Goal: Task Accomplishment & Management: Use online tool/utility

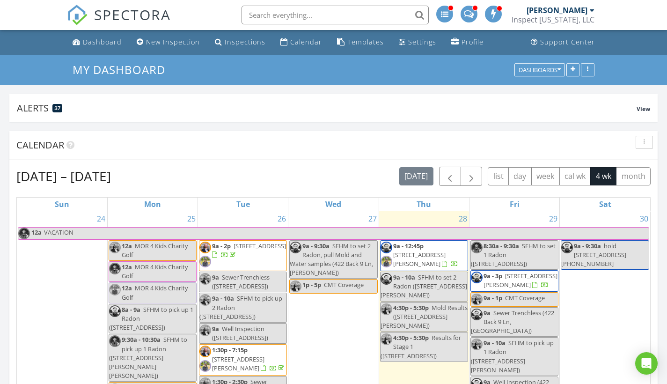
scroll to position [703, 682]
click at [98, 44] on div "Dashboard" at bounding box center [102, 41] width 39 height 9
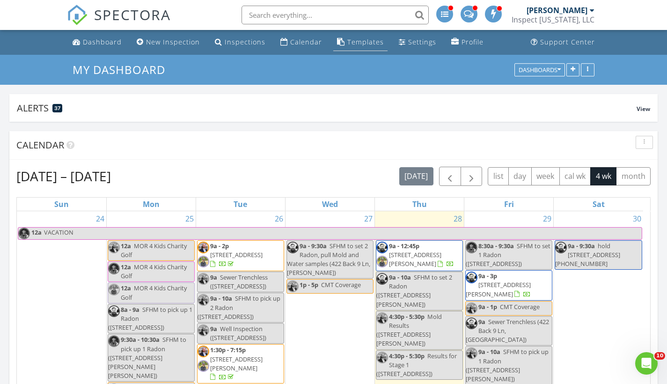
click at [341, 39] on link "Templates" at bounding box center [360, 42] width 54 height 17
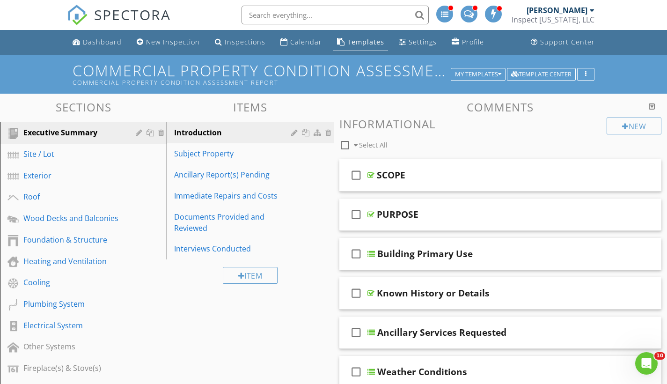
scroll to position [168, 0]
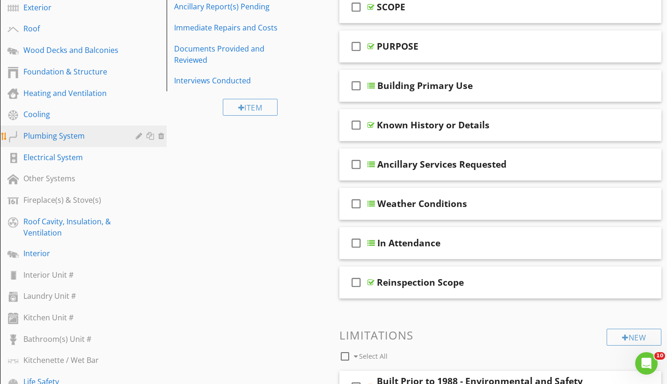
click at [51, 135] on div "Plumbing System" at bounding box center [72, 135] width 99 height 11
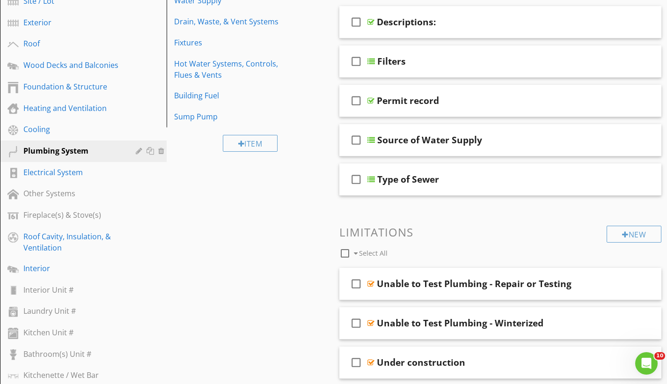
scroll to position [52, 0]
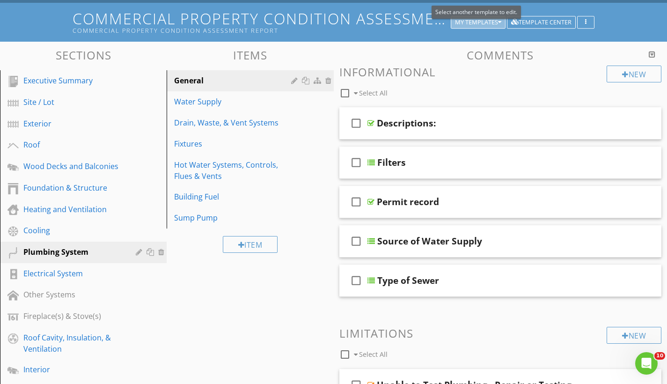
click at [485, 22] on div "My Templates" at bounding box center [478, 22] width 46 height 7
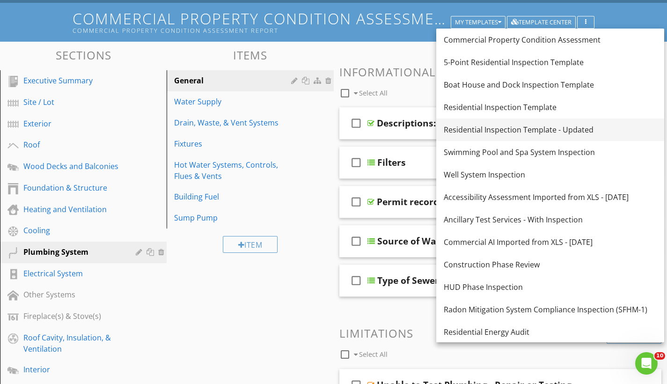
click at [501, 131] on div "Residential Inspection Template - Updated" at bounding box center [550, 129] width 213 height 11
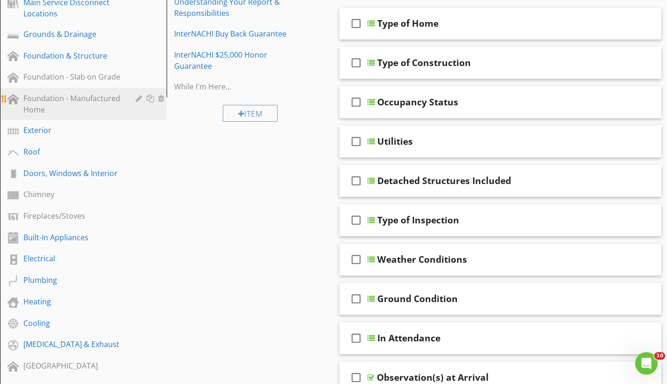
scroll to position [288, 0]
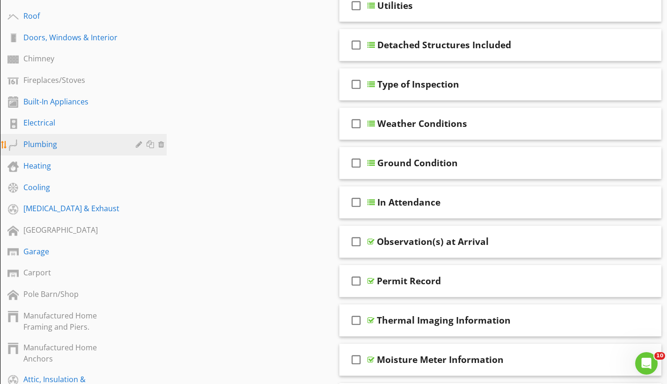
click at [46, 147] on div "Plumbing" at bounding box center [72, 144] width 99 height 11
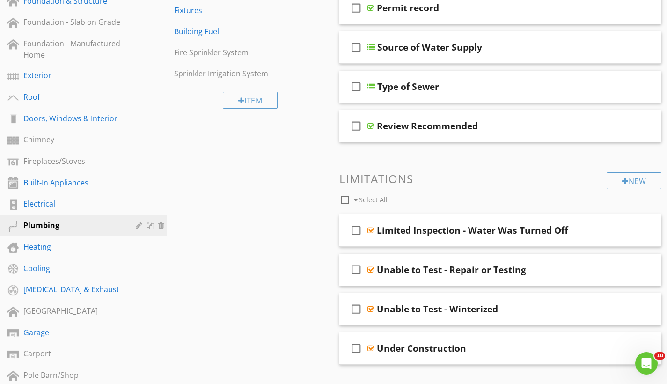
scroll to position [52, 0]
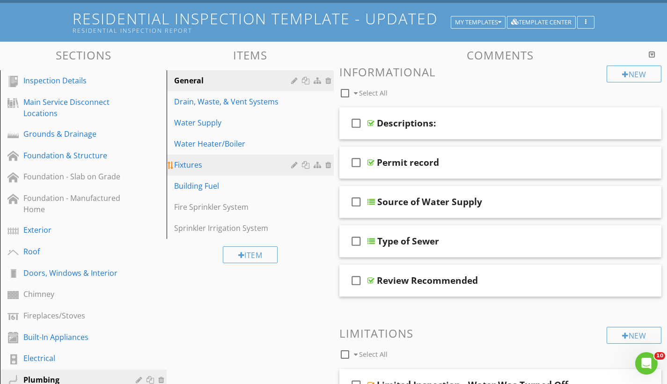
click at [197, 168] on div "Fixtures" at bounding box center [233, 164] width 119 height 11
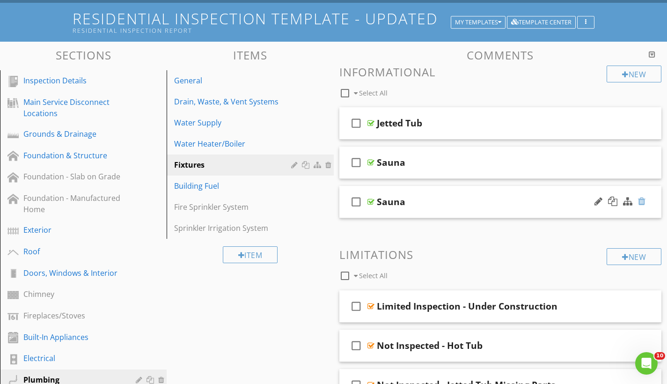
click at [642, 203] on div at bounding box center [641, 201] width 7 height 9
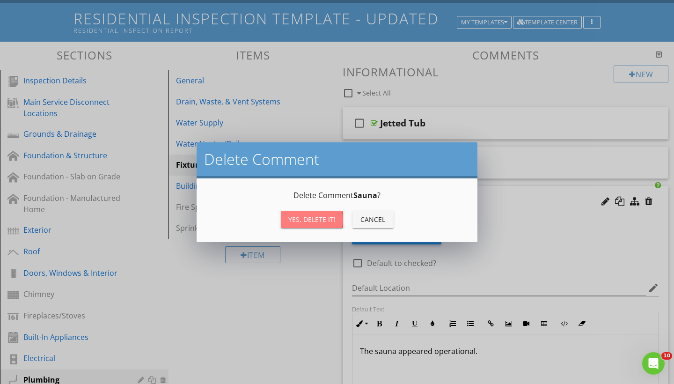
click at [323, 222] on div "Yes, Delete it!" at bounding box center [311, 219] width 47 height 10
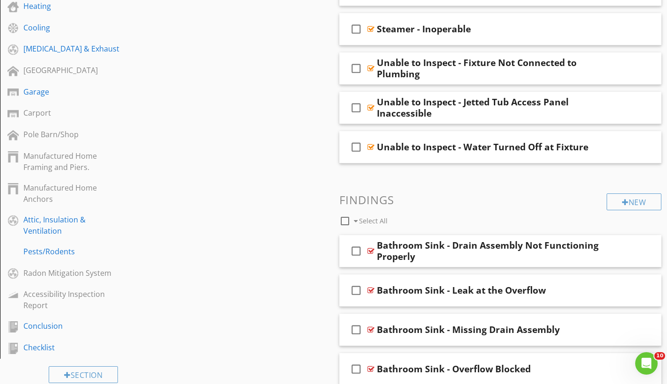
scroll to position [526, 0]
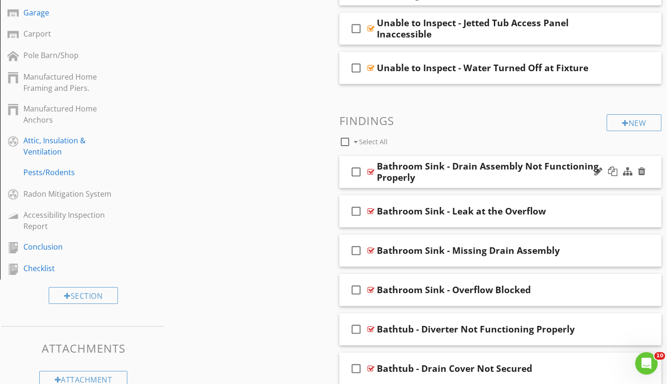
click at [518, 170] on div "Bathroom Sink - Drain Assembly Not Functioning Properly" at bounding box center [491, 172] width 228 height 22
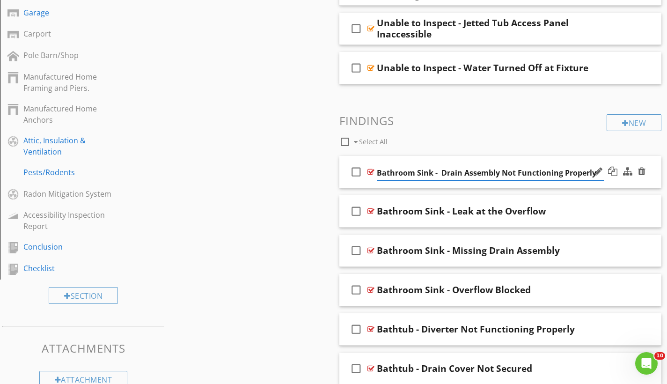
click at [416, 171] on input "Bathroom Sink - Drain Assembly Not Functioning Properly" at bounding box center [491, 172] width 228 height 15
drag, startPoint x: 417, startPoint y: 170, endPoint x: 378, endPoint y: 171, distance: 39.4
click at [378, 171] on input "Bathroom Sink - Drain Assembly Not Functioning Properly" at bounding box center [491, 172] width 228 height 15
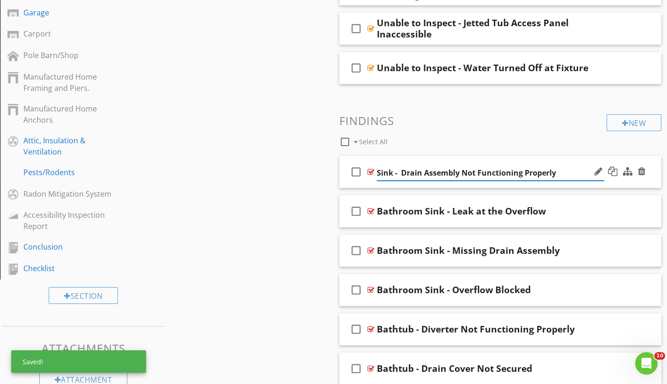
click at [391, 173] on input "Sink - Drain Assembly Not Functioning Properly" at bounding box center [491, 172] width 228 height 15
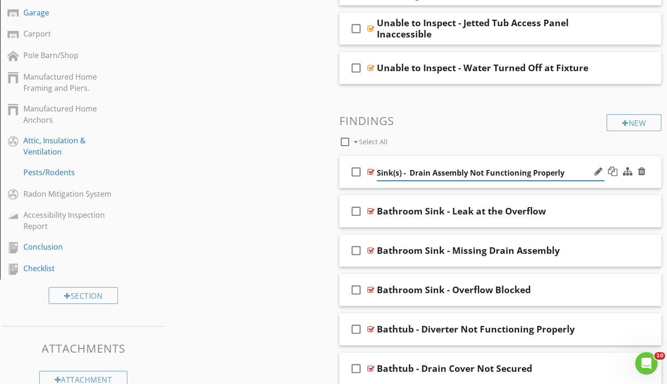
click at [563, 171] on input "Sink(s) - Drain Assembly Not Functioning Properly" at bounding box center [491, 172] width 228 height 15
type input "Sink(s) - Drain Assembly Inoperable/Missing"
click at [383, 161] on div "check_box_outline_blank Sink(s) - Drain Assembly Inoperable/Missing" at bounding box center [501, 172] width 323 height 32
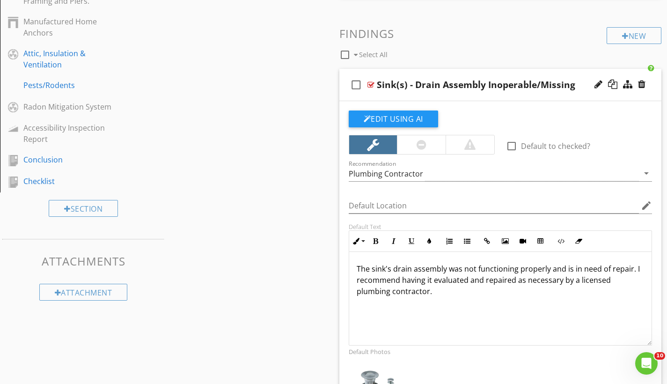
scroll to position [638, 0]
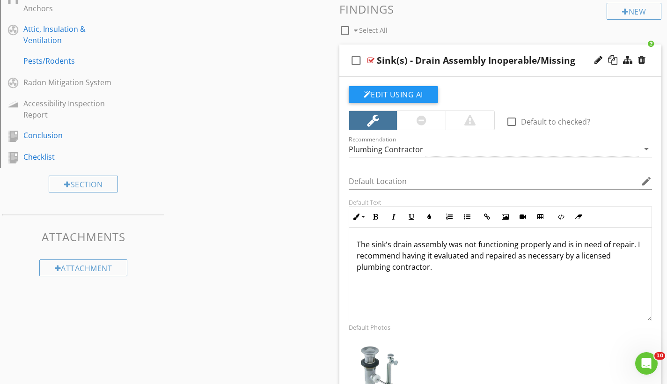
click at [390, 244] on p "The sink's drain assembly was not functioning properly and is in need of repair…" at bounding box center [501, 256] width 288 height 34
click at [550, 243] on p "The sink(s) drain assembly was not functioning properly and is in need of repai…" at bounding box center [501, 256] width 288 height 34
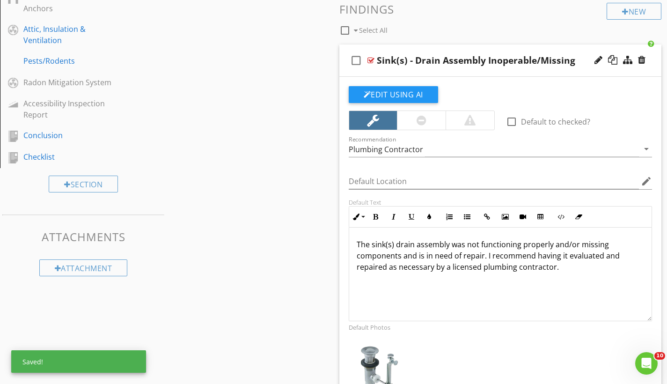
click at [482, 256] on p "The sink(s) drain assembly was not functioning properly and/or missing componen…" at bounding box center [501, 256] width 288 height 34
click at [404, 254] on p "The sink(s) drain assembly was not functioning properly and/or missing componen…" at bounding box center [501, 256] width 288 height 34
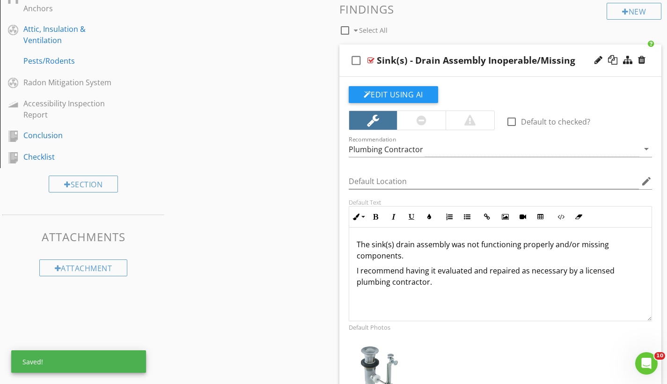
click at [429, 279] on p "I recommend having it evaluated and repaired as necessary by a licensed plumbin…" at bounding box center [501, 276] width 288 height 22
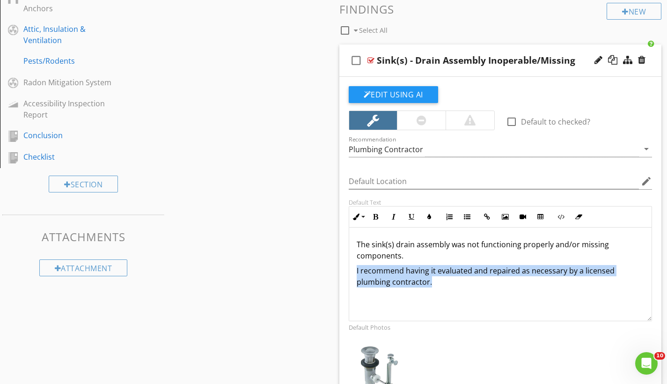
drag, startPoint x: 432, startPoint y: 280, endPoint x: 354, endPoint y: 265, distance: 78.8
click at [354, 265] on div "The sink(s) drain assembly was not functioning properly and/or missing componen…" at bounding box center [500, 275] width 303 height 94
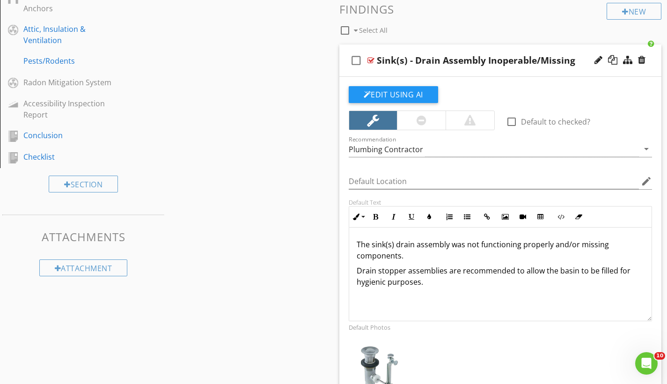
drag, startPoint x: 423, startPoint y: 280, endPoint x: 357, endPoint y: 271, distance: 66.6
click at [357, 271] on p "Drain stopper assemblies are recommended to allow the basin to be filled for hy…" at bounding box center [501, 276] width 288 height 22
click at [412, 245] on p "The sink(s) drain assembly was not functioning properly and/or missing componen…" at bounding box center [501, 250] width 288 height 22
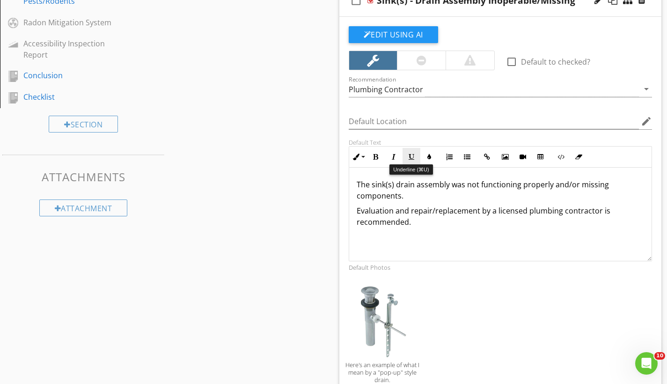
scroll to position [545, 0]
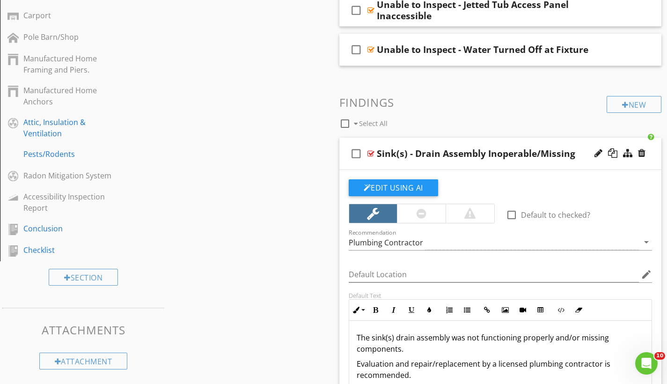
click at [399, 140] on div "check_box_outline_blank Sink(s) - Drain Assembly Inoperable/Missing" at bounding box center [501, 154] width 323 height 32
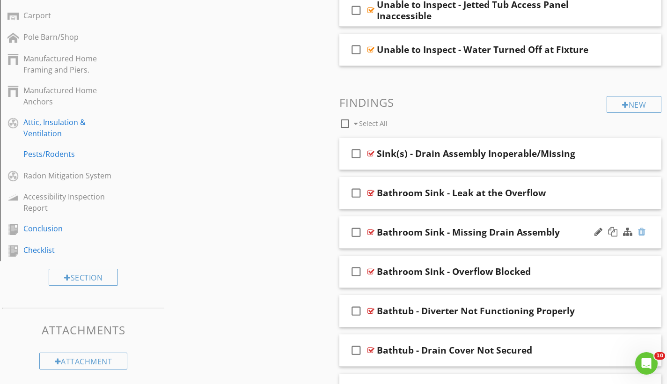
click at [641, 232] on div at bounding box center [641, 231] width 7 height 9
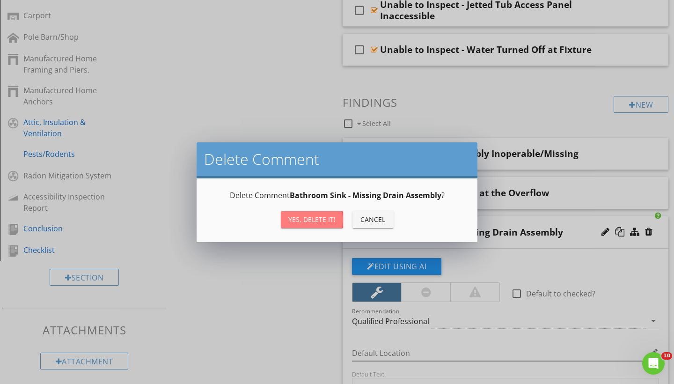
click at [319, 219] on div "Yes, Delete it!" at bounding box center [311, 219] width 47 height 10
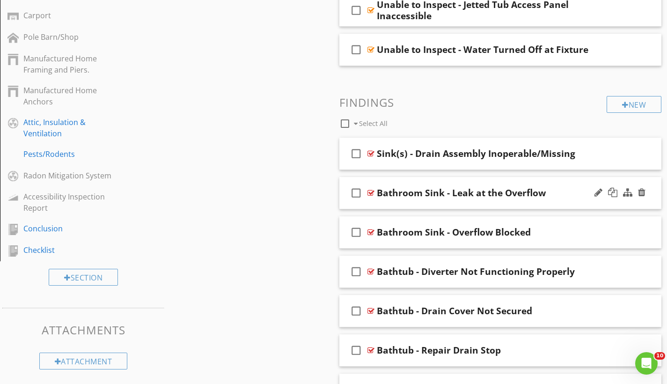
click at [418, 180] on div "check_box_outline_blank Bathroom Sink - Leak at the Overflow" at bounding box center [501, 193] width 323 height 32
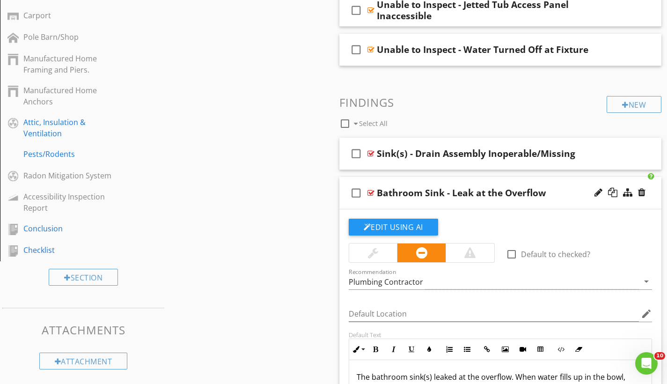
click at [438, 192] on div "Bathroom Sink - Leak at the Overflow" at bounding box center [461, 192] width 169 height 11
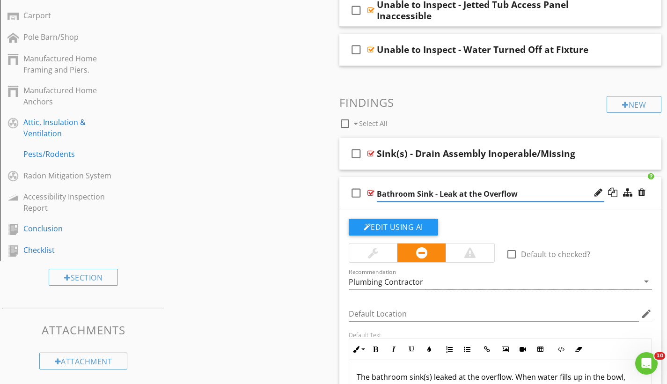
click at [429, 192] on input "Bathroom Sink - Leak at the Overflow" at bounding box center [491, 193] width 228 height 15
click at [432, 193] on input "Bathroom Sink - Leak at the Overflow" at bounding box center [491, 193] width 228 height 15
click at [490, 192] on input "Sink(s) - Leak at the Overflow" at bounding box center [491, 193] width 228 height 15
type input "Sink(s) - Leaking (in use)"
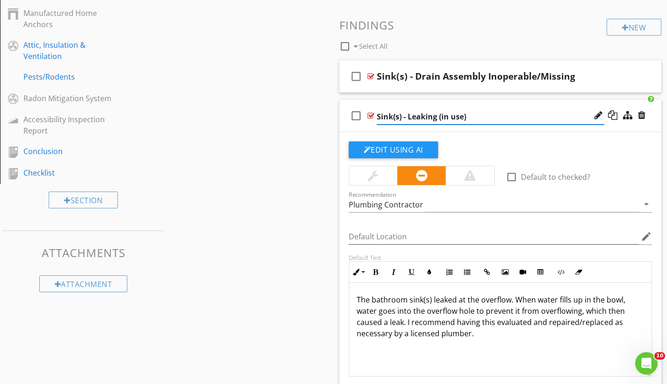
scroll to position [637, 0]
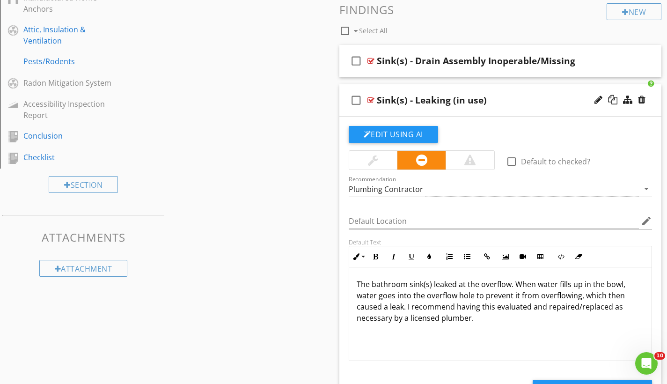
click at [359, 281] on p "The bathroom sink(s) leaked at the overflow. When water fills up in the bowl, w…" at bounding box center [501, 301] width 288 height 45
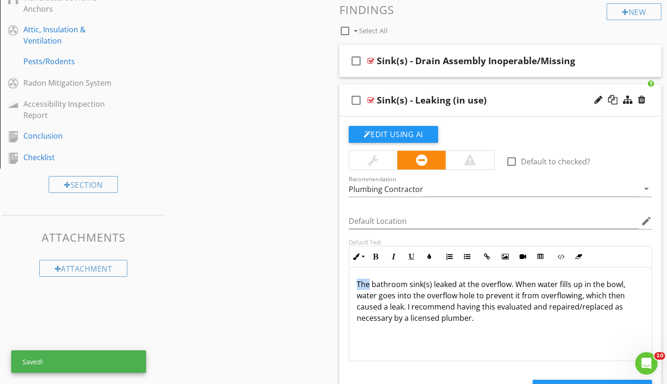
click at [359, 281] on p "The bathroom sink(s) leaked at the overflow. When water fills up in the bowl, w…" at bounding box center [501, 301] width 288 height 45
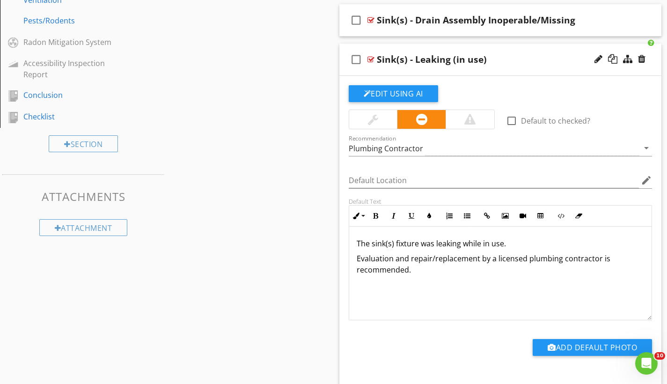
scroll to position [631, 0]
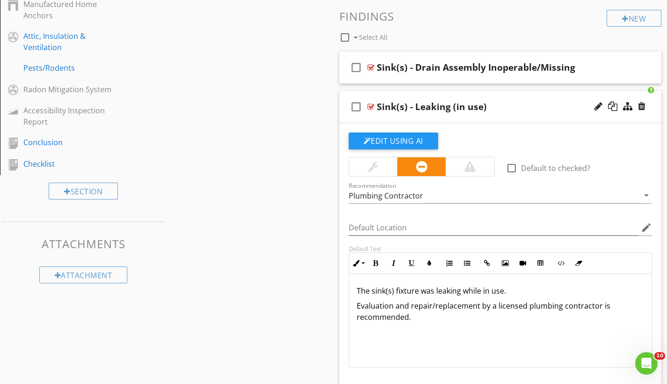
click at [398, 92] on div "check_box_outline_blank Sink(s) - Leaking (in use)" at bounding box center [501, 107] width 323 height 32
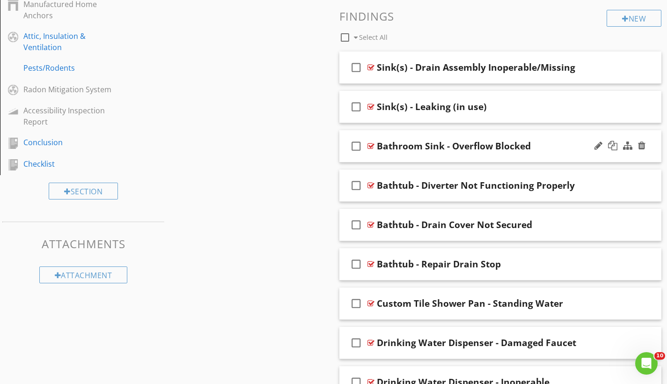
click at [413, 136] on div "check_box_outline_blank Bathroom Sink - Overflow Blocked" at bounding box center [501, 146] width 323 height 32
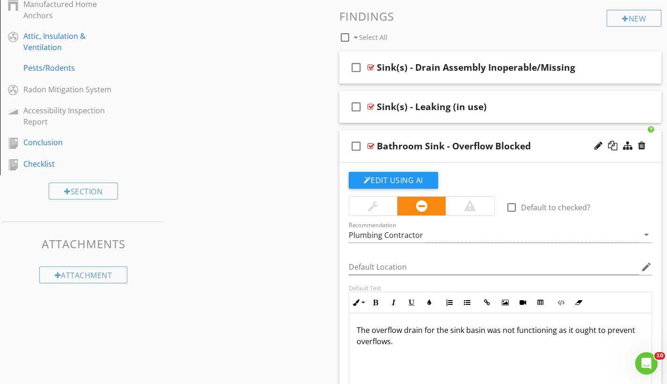
click at [446, 144] on div "Bathroom Sink - Overflow Blocked" at bounding box center [454, 145] width 154 height 11
type input "B"
type input "Sink(s) - Leaking (active)"
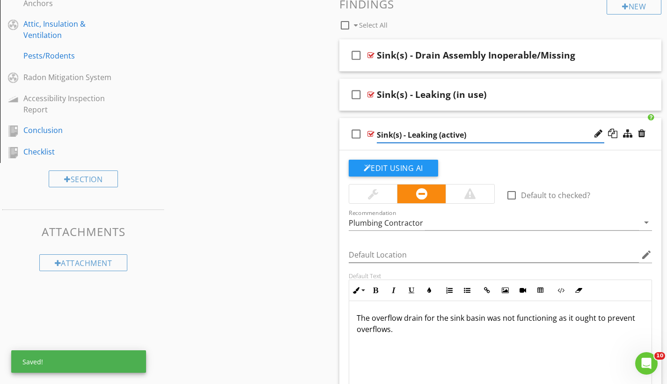
scroll to position [723, 0]
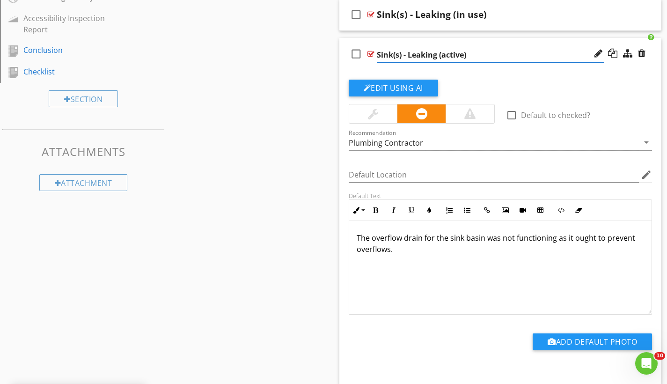
click at [362, 237] on p "The overflow drain for the sink basin was not functioning as it ought to preven…" at bounding box center [501, 243] width 288 height 22
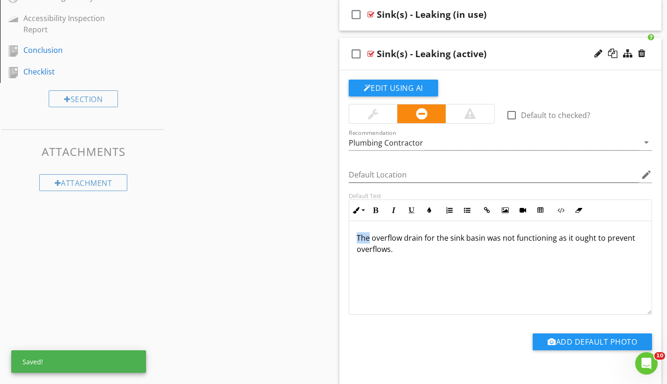
click at [362, 237] on p "The overflow drain for the sink basin was not functioning as it ought to preven…" at bounding box center [501, 243] width 288 height 22
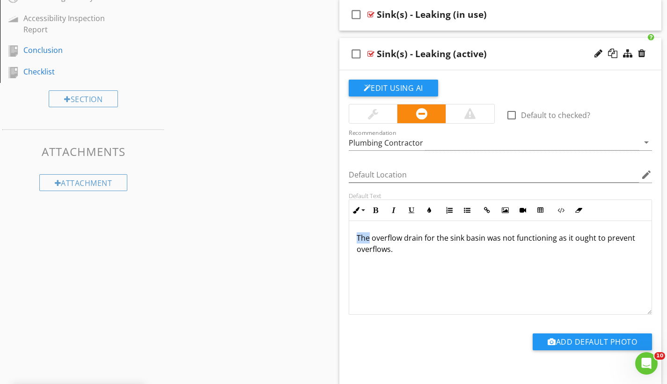
click at [398, 250] on p "The overflow drain for the sink basin was not functioning as it ought to preven…" at bounding box center [501, 243] width 288 height 22
click at [391, 247] on p "The overflow drain for the sink basin was not functioning as it ought to preven…" at bounding box center [501, 243] width 288 height 22
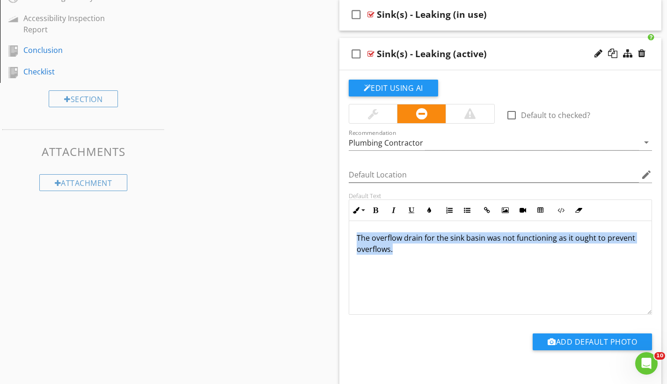
click at [391, 247] on p "The overflow drain for the sink basin was not functioning as it ought to preven…" at bounding box center [501, 243] width 288 height 22
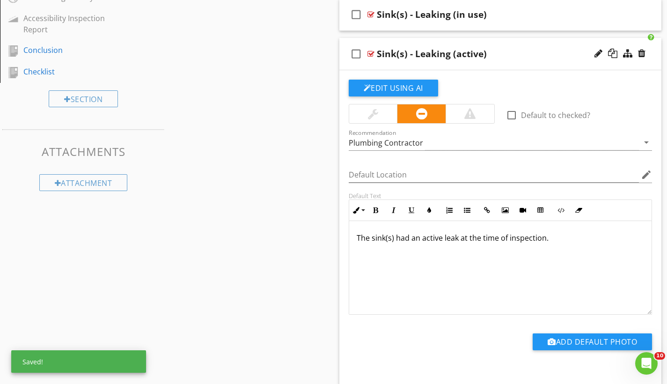
click at [396, 235] on p "The sink(s) had an active leak at the time of inspection." at bounding box center [501, 237] width 288 height 11
click at [574, 237] on p "The sink(s) fixture had an active leak at the time of inspection." at bounding box center [501, 237] width 288 height 11
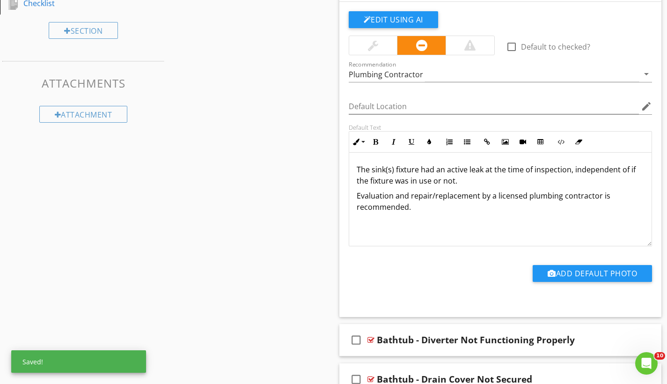
scroll to position [708, 0]
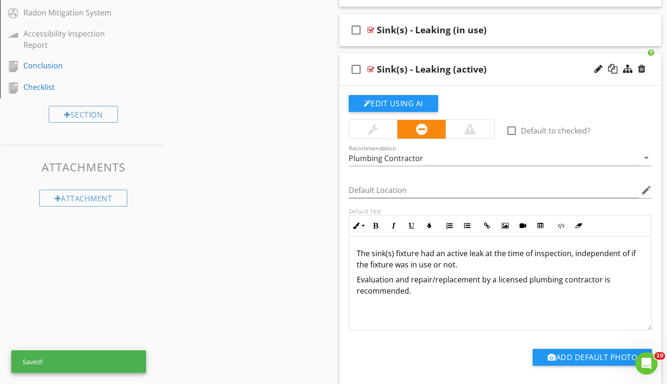
click at [410, 57] on div "check_box_outline_blank Sink(s) - Leaking (active)" at bounding box center [501, 69] width 323 height 32
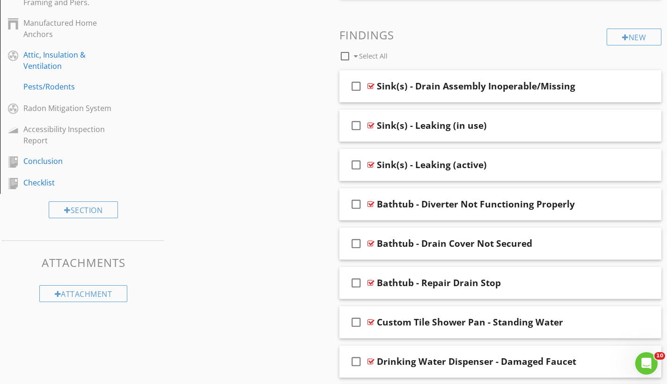
scroll to position [618, 0]
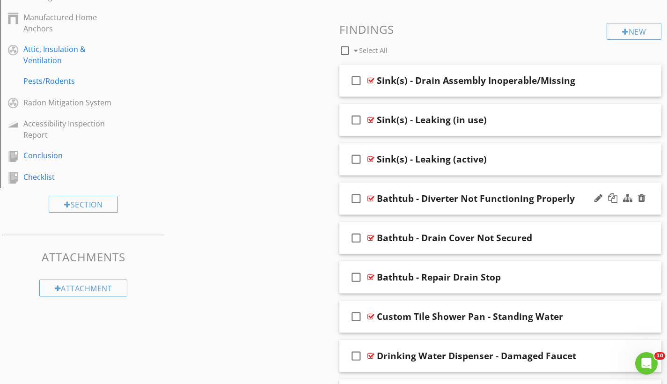
click at [391, 185] on div "check_box_outline_blank Bathtub - Diverter Not Functioning Properly" at bounding box center [501, 199] width 323 height 32
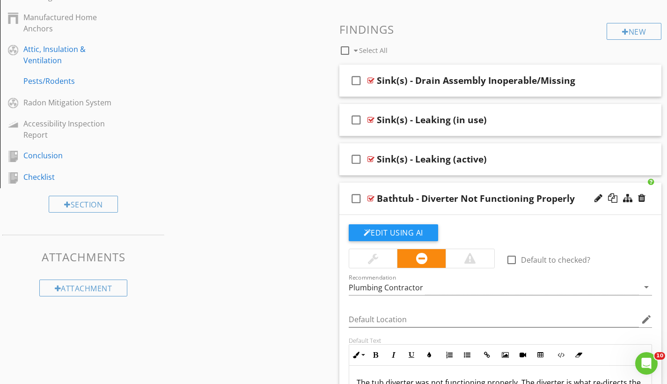
click at [414, 195] on div "Bathtub - Diverter Not Functioning Properly" at bounding box center [476, 198] width 198 height 11
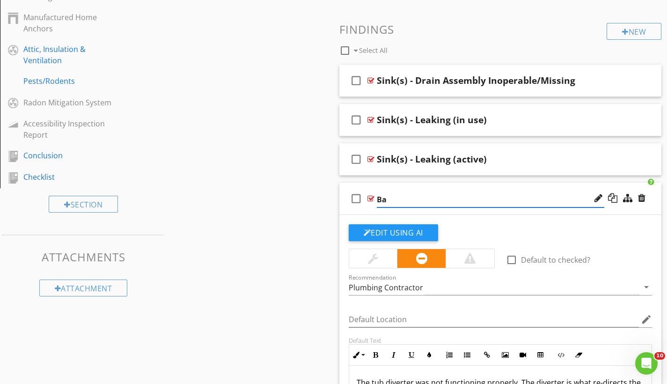
type input "B"
type input "Sink(s) - Sealing/Caulking"
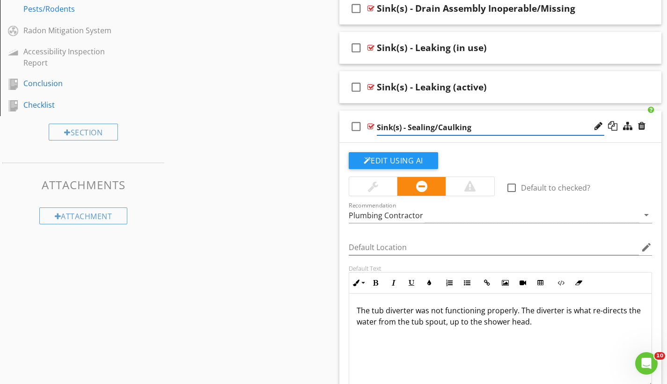
scroll to position [696, 0]
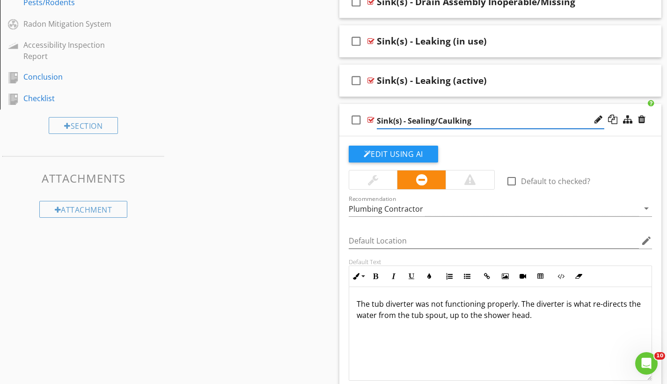
click at [371, 305] on p "The tub diverter was not functioning properly. The diverter is what re-directs …" at bounding box center [501, 309] width 288 height 22
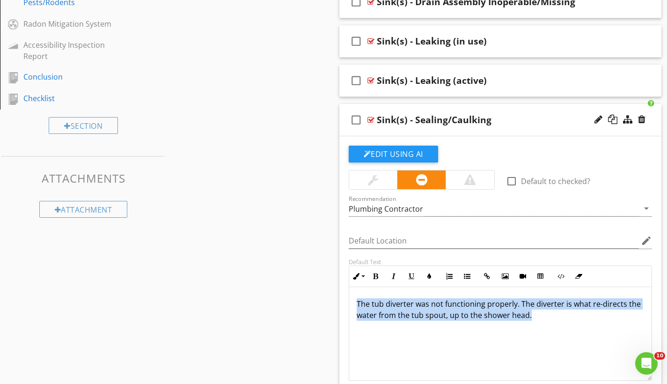
click at [371, 305] on p "The tub diverter was not functioning properly. The diverter is what re-directs …" at bounding box center [501, 309] width 288 height 22
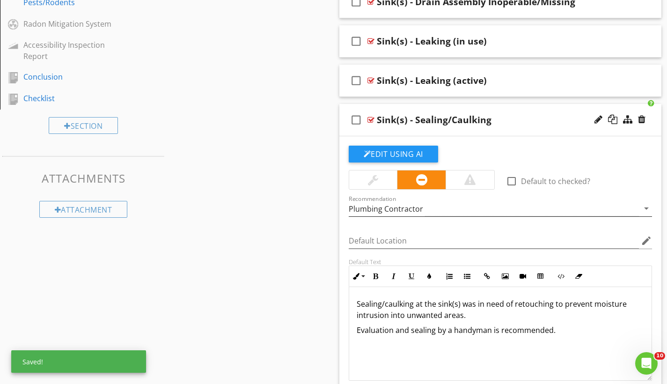
click at [399, 206] on div "Plumbing Contractor" at bounding box center [386, 209] width 74 height 8
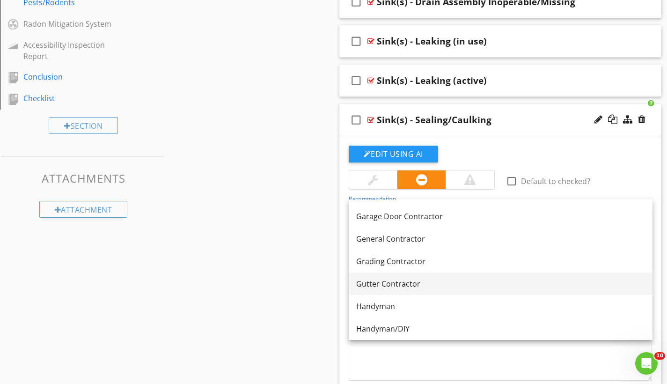
scroll to position [559, 0]
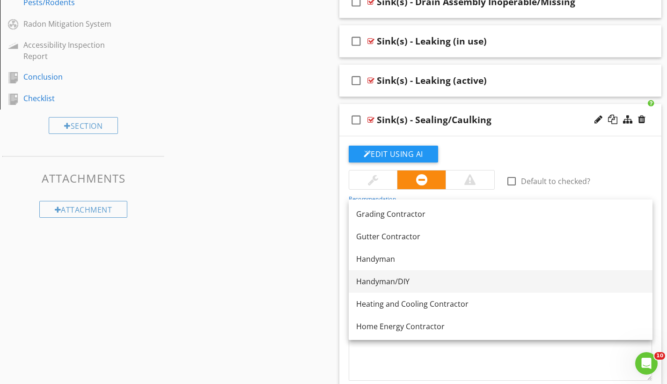
click at [392, 282] on div "Handyman/DIY" at bounding box center [500, 281] width 289 height 11
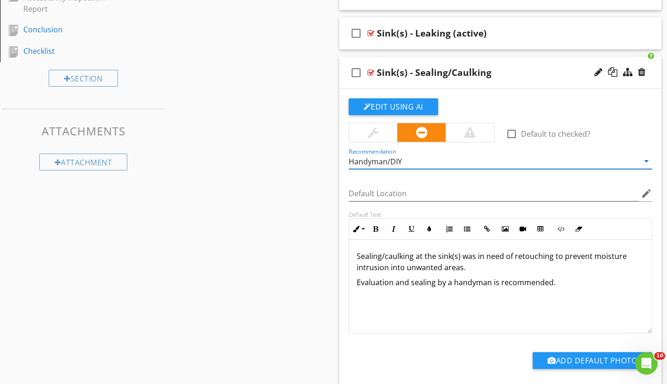
scroll to position [747, 0]
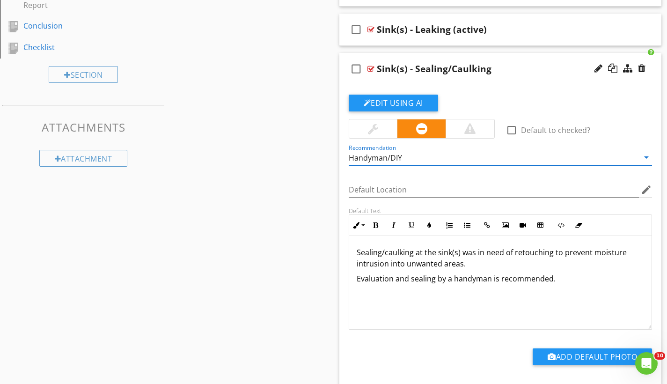
click at [384, 131] on div at bounding box center [373, 128] width 48 height 19
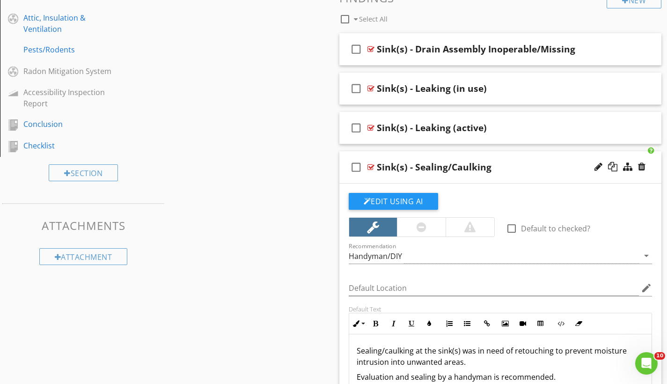
scroll to position [634, 0]
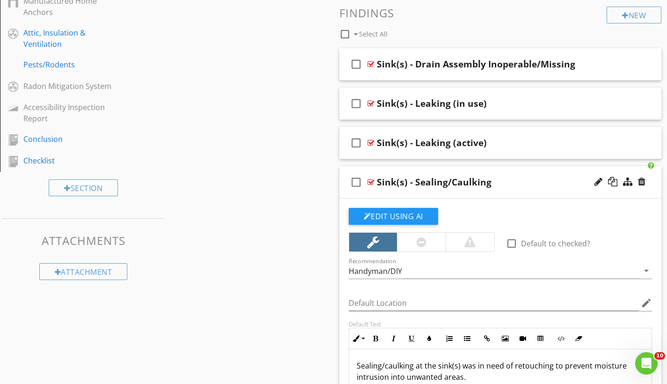
click at [406, 170] on div "check_box_outline_blank Sink(s) - Sealing/Caulking" at bounding box center [501, 182] width 323 height 32
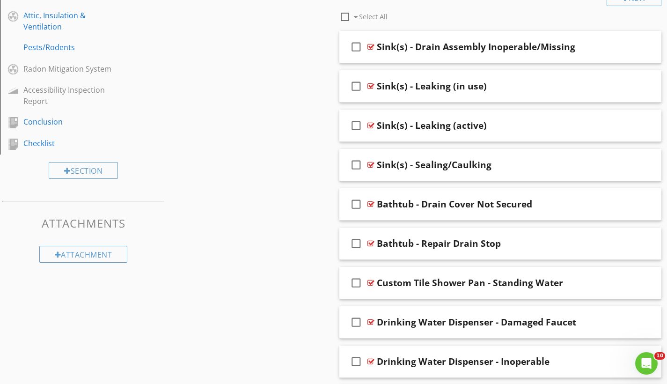
scroll to position [667, 0]
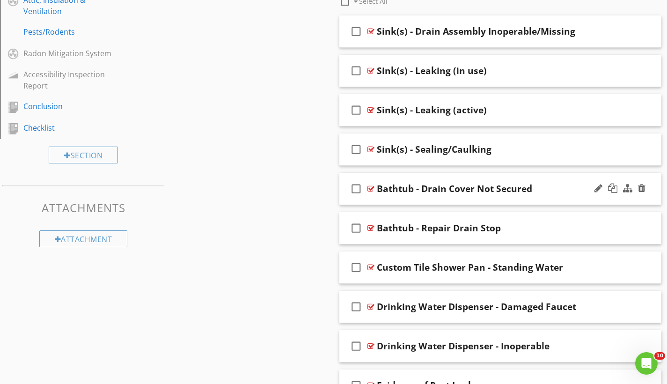
click at [391, 177] on div "check_box_outline_blank Bathtub - Drain Cover Not Secured" at bounding box center [501, 189] width 323 height 32
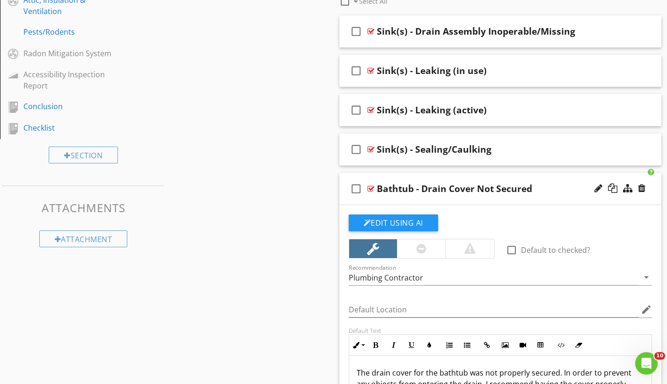
click at [413, 188] on div "Bathtub - Drain Cover Not Secured" at bounding box center [454, 188] width 155 height 11
click at [413, 188] on input "Bathtub - Drain Cover Not Secured" at bounding box center [491, 189] width 228 height 15
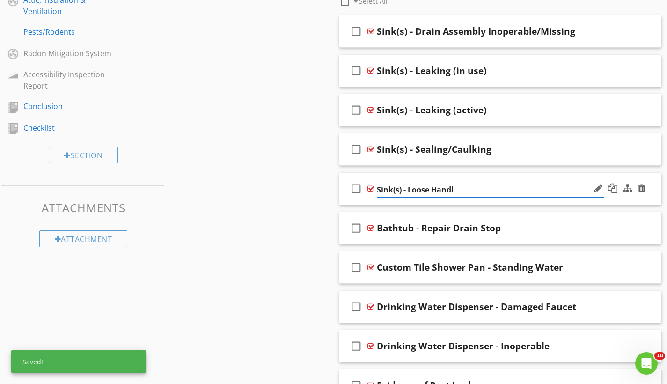
type input "Sink(s) - Loose Handle"
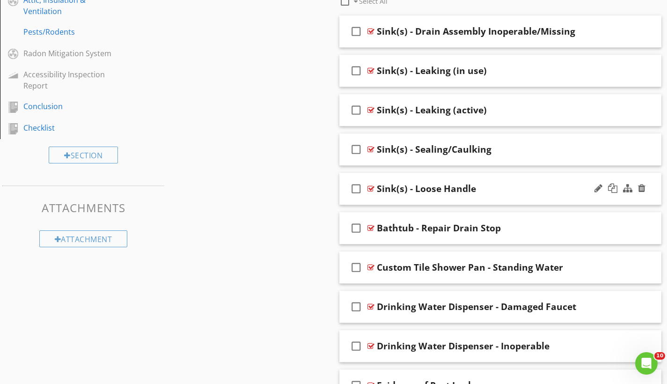
click at [401, 176] on div "check_box_outline_blank Sink(s) - Loose Handle" at bounding box center [501, 189] width 323 height 32
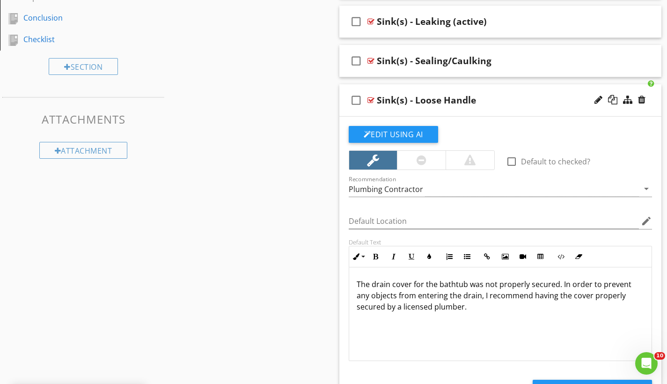
scroll to position [0, 0]
click at [378, 281] on p "The drain cover for the bathtub was not properly secured. In order to prevent a…" at bounding box center [501, 295] width 288 height 34
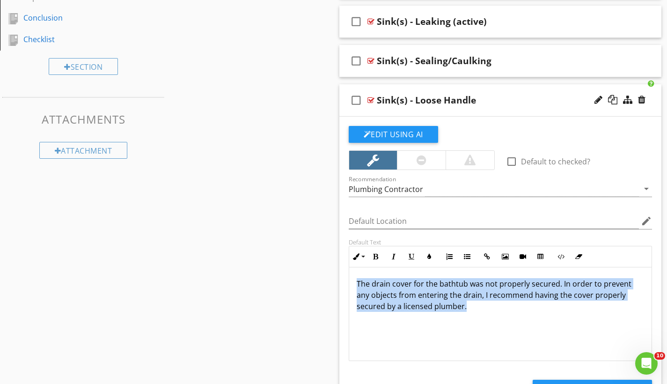
click at [378, 281] on p "The drain cover for the bathtub was not properly secured. In order to prevent a…" at bounding box center [501, 295] width 288 height 34
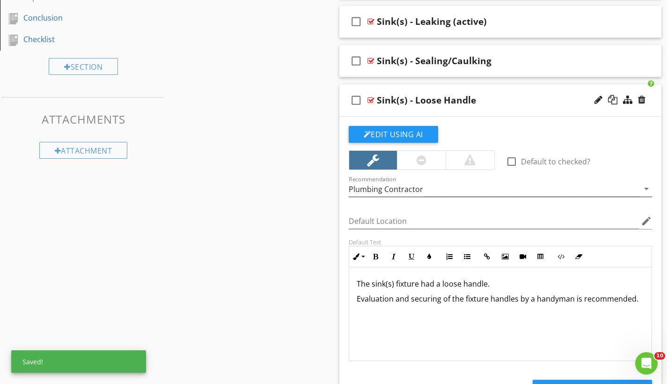
click at [417, 193] on div "Plumbing Contractor" at bounding box center [494, 188] width 291 height 15
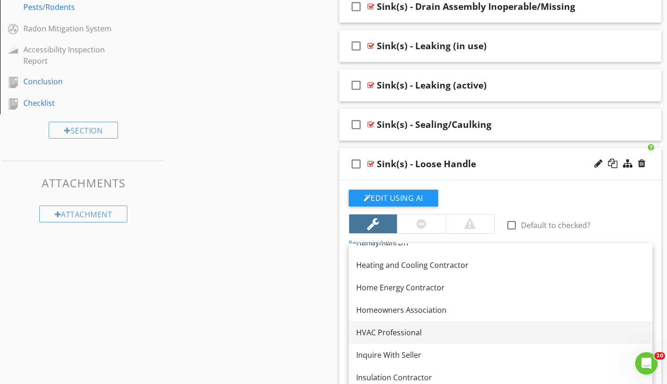
scroll to position [572, 0]
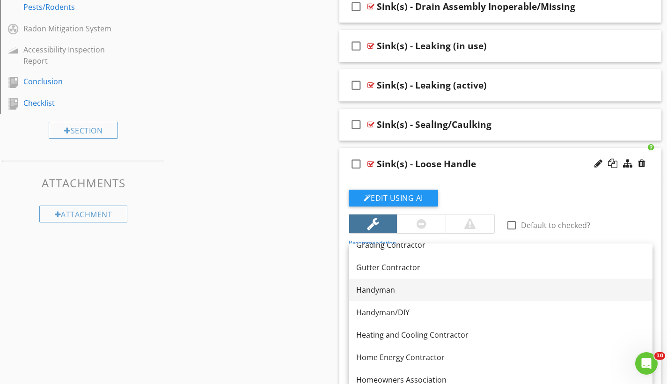
click at [379, 293] on div "Handyman" at bounding box center [500, 289] width 289 height 11
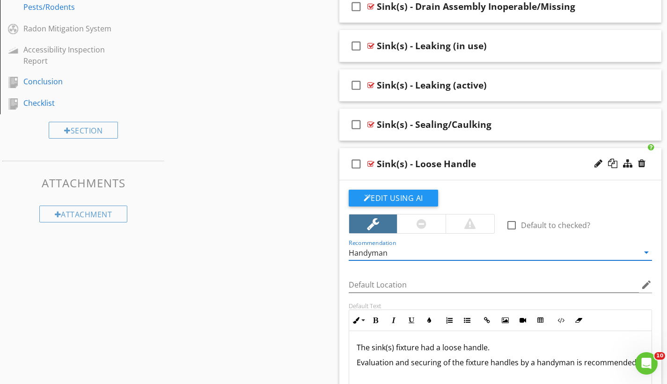
click at [381, 249] on div "Handyman" at bounding box center [368, 253] width 39 height 8
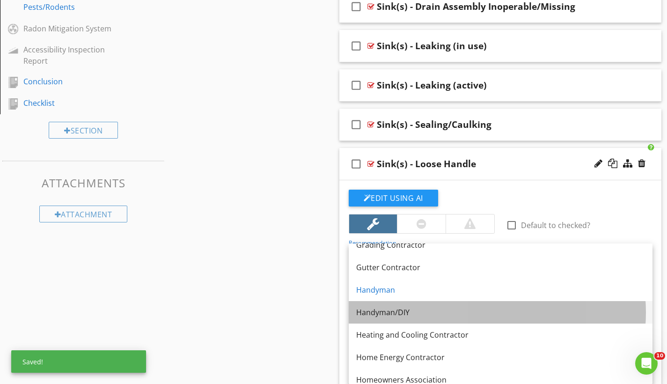
click at [396, 314] on div "Handyman/DIY" at bounding box center [500, 312] width 289 height 11
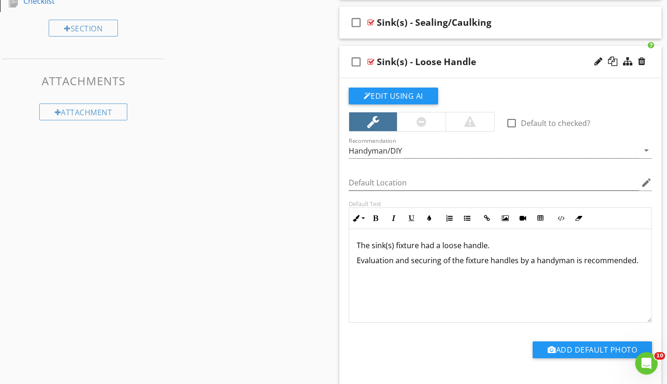
scroll to position [732, 0]
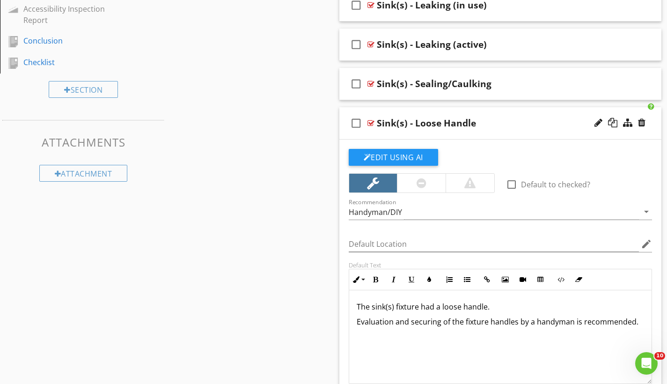
click at [414, 112] on div "check_box_outline_blank Sink(s) - Loose Handle" at bounding box center [501, 123] width 323 height 32
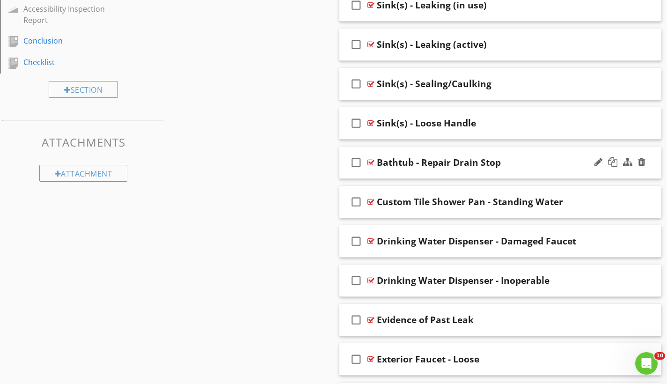
click at [426, 149] on div "check_box_outline_blank Bathtub - Repair Drain Stop" at bounding box center [501, 163] width 323 height 32
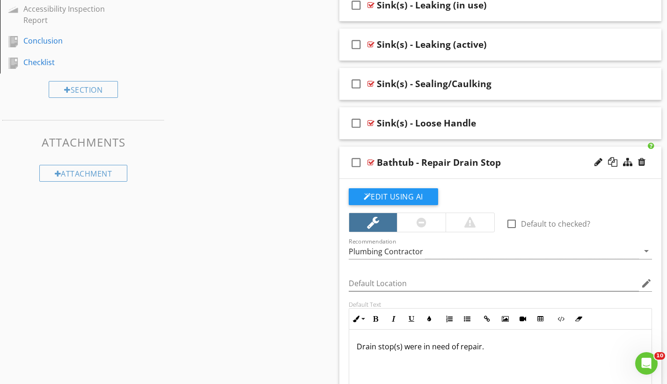
click at [426, 160] on div "Bathtub - Repair Drain Stop" at bounding box center [439, 162] width 124 height 11
click at [426, 160] on input "Bathtub - Repair Drain Stop" at bounding box center [491, 163] width 228 height 15
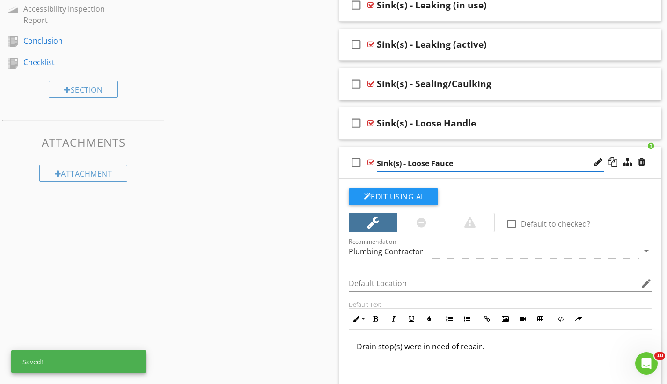
type input "Sink(s) - Loose Faucet"
click at [483, 122] on div "Sink(s) - Loose Handle" at bounding box center [491, 123] width 228 height 11
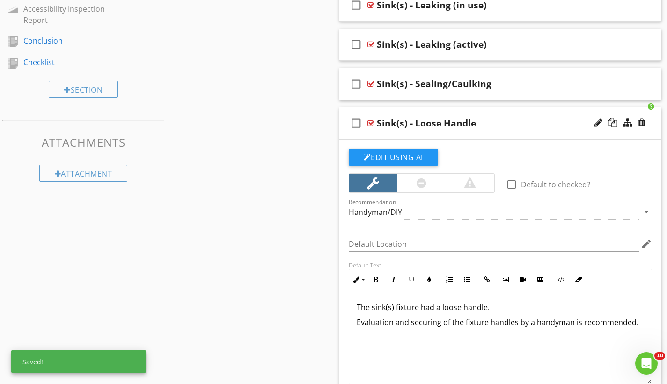
click at [473, 119] on div "Sink(s) - Loose Handle" at bounding box center [426, 123] width 99 height 11
click at [460, 126] on input "Sink(s) - Loose Handle / Faucet" at bounding box center [491, 124] width 228 height 15
click at [464, 122] on input "Sink(s) - Loose Handle/ Faucet" at bounding box center [491, 124] width 228 height 15
type input "Sink(s) - Loose Handle/Faucet"
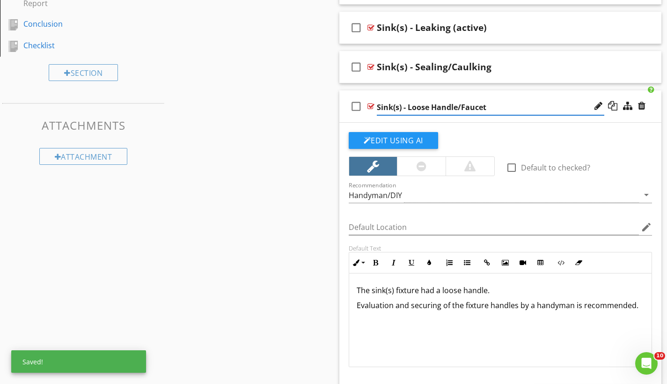
scroll to position [761, 0]
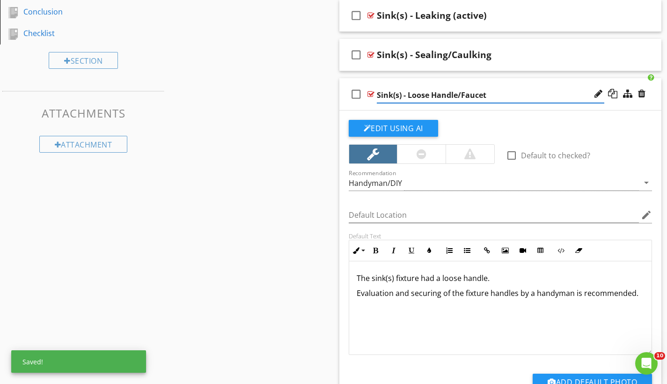
click at [486, 276] on p "The sink(s) fixture had a loose handle." at bounding box center [501, 278] width 288 height 11
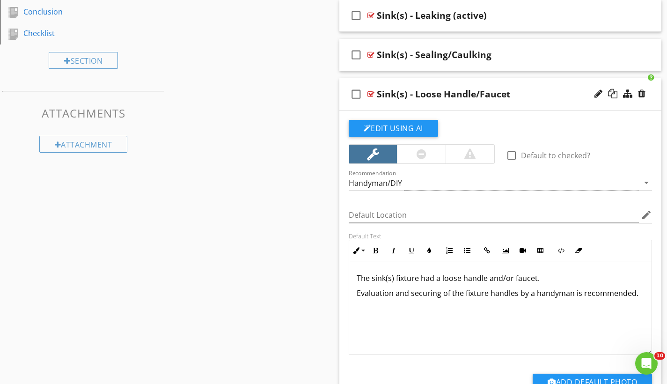
click at [516, 293] on p "Evaluation and securing of the fixture handles by a handyman is recommended." at bounding box center [501, 293] width 288 height 11
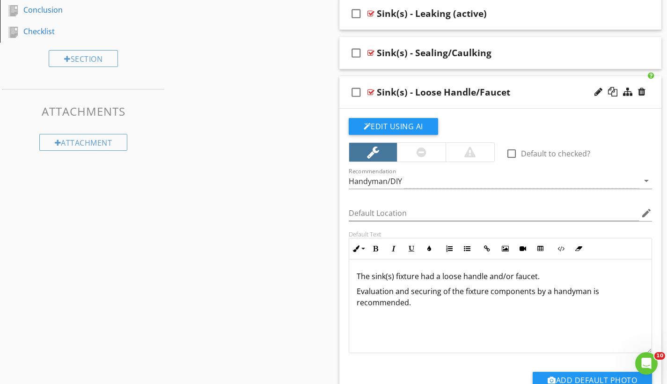
scroll to position [765, 0]
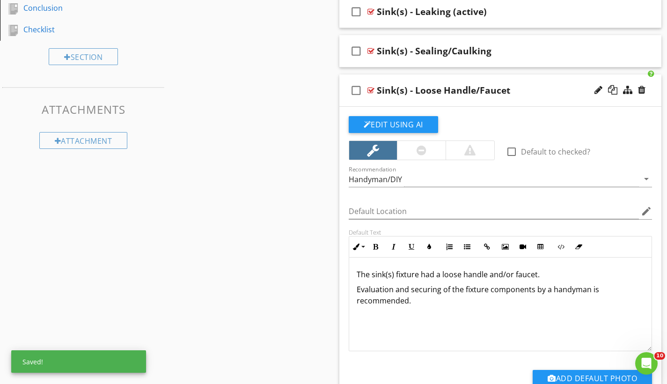
click at [387, 79] on div "check_box_outline_blank Sink(s) - Loose Handle/Faucet" at bounding box center [501, 90] width 323 height 32
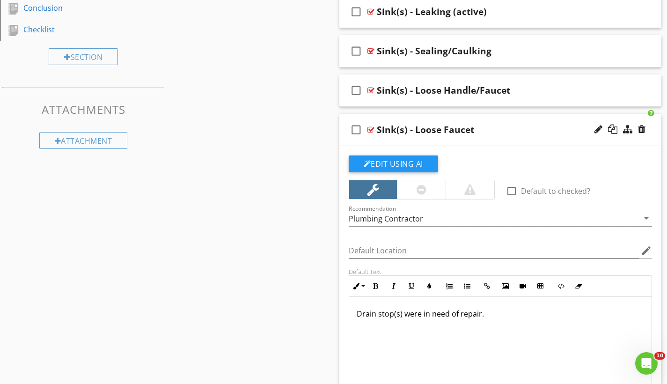
click at [466, 128] on div "Sink(s) - Loose Faucet" at bounding box center [425, 129] width 97 height 11
type input "Sink(s) - Low Water Pressure"
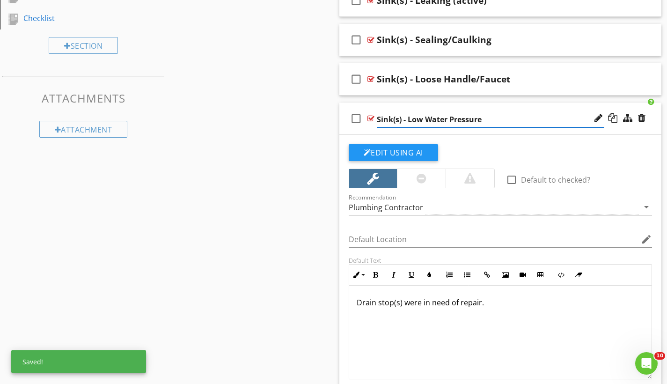
scroll to position [835, 0]
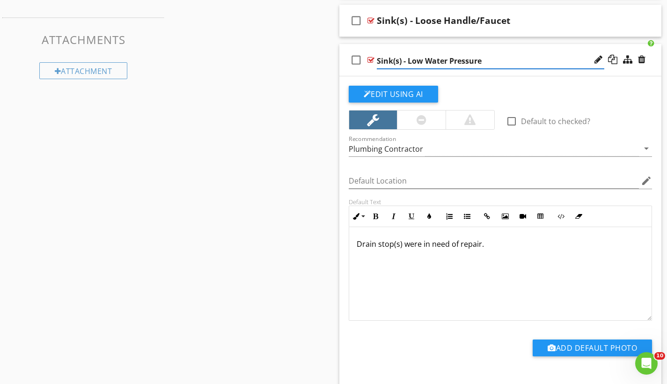
click at [358, 241] on p "Drain stop(s) were in need of repair." at bounding box center [501, 243] width 288 height 11
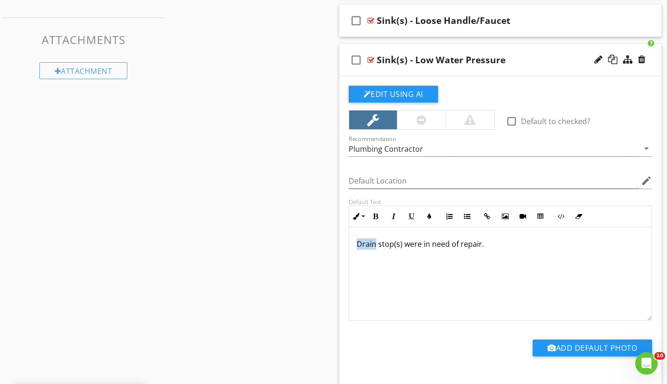
click at [358, 241] on p "Drain stop(s) were in need of repair." at bounding box center [501, 243] width 288 height 11
click at [408, 242] on p "Noticeably low water pressure" at bounding box center [501, 243] width 288 height 11
click at [522, 238] on p "Noticeably low or fluctuating water pressure" at bounding box center [501, 243] width 288 height 11
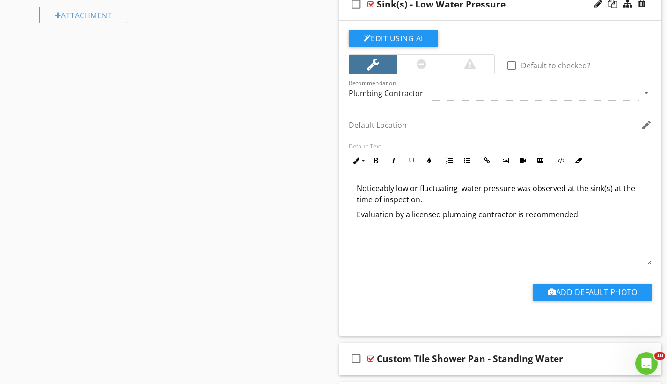
scroll to position [834, 0]
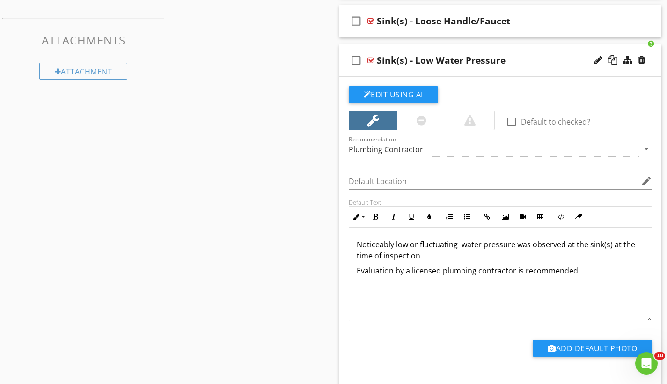
click at [397, 51] on div "check_box_outline_blank Sink(s) - Low Water Pressure" at bounding box center [501, 60] width 323 height 32
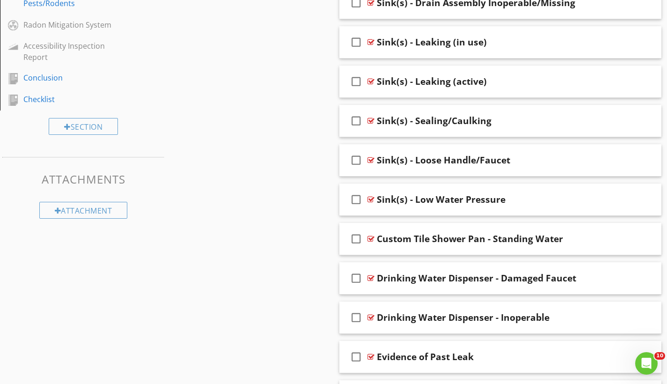
scroll to position [711, 0]
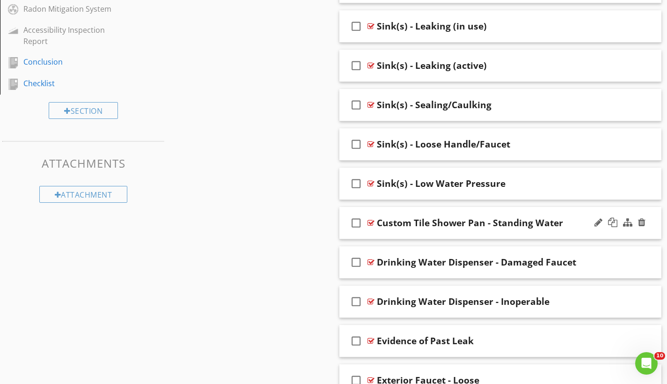
click at [429, 211] on div "check_box_outline_blank Custom Tile Shower Pan - Standing Water" at bounding box center [501, 223] width 323 height 32
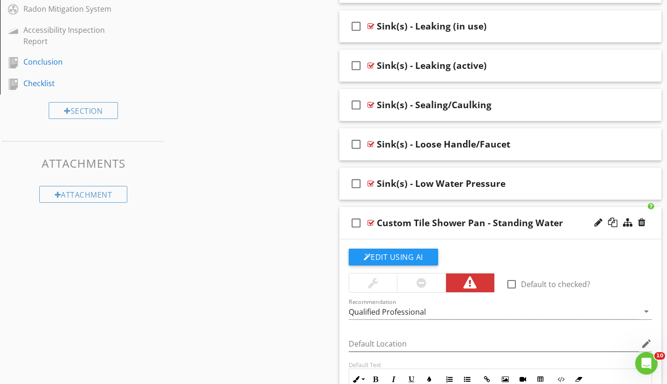
click at [423, 279] on div at bounding box center [422, 282] width 10 height 11
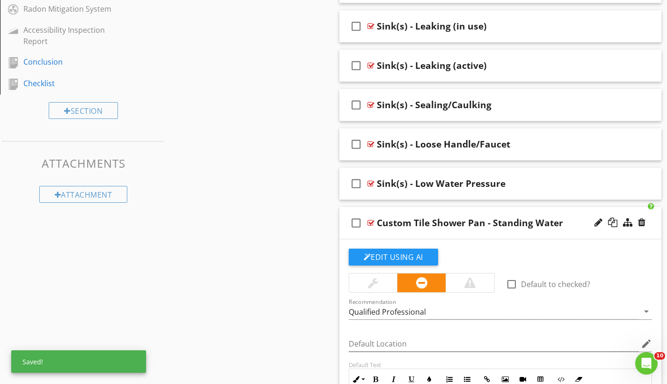
click at [410, 222] on div "Custom Tile Shower Pan - Standing Water" at bounding box center [470, 222] width 186 height 11
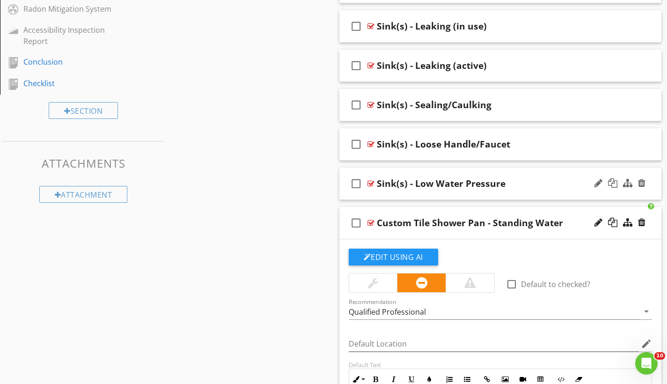
click at [406, 173] on div "check_box_outline_blank Sink(s) - Low Water Pressure" at bounding box center [501, 184] width 323 height 32
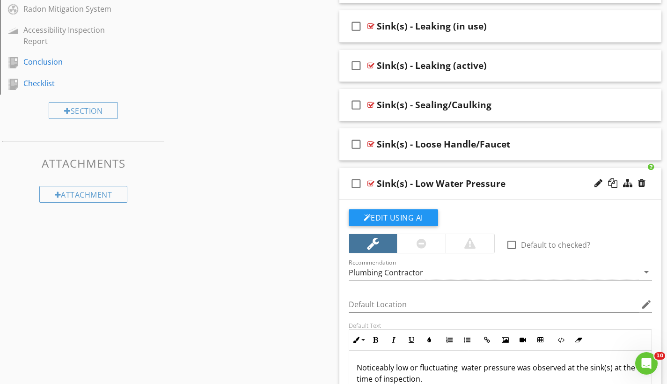
click at [431, 237] on div at bounding box center [421, 243] width 49 height 19
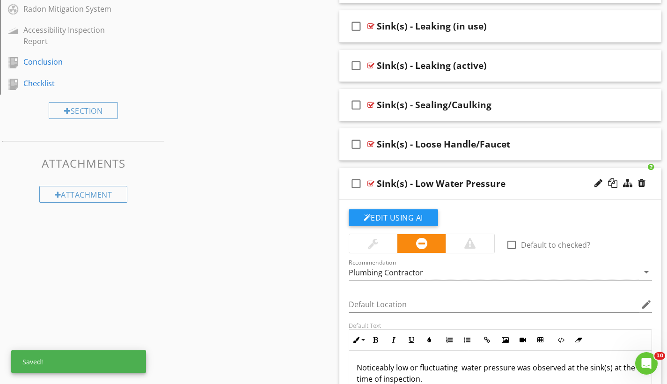
click at [400, 172] on div "check_box_outline_blank Sink(s) - Low Water Pressure" at bounding box center [501, 184] width 323 height 32
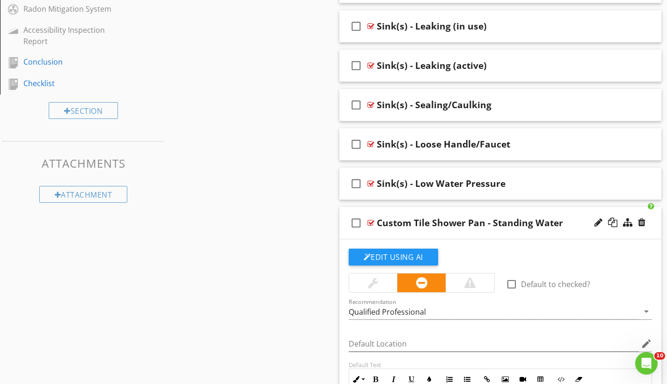
scroll to position [774, 0]
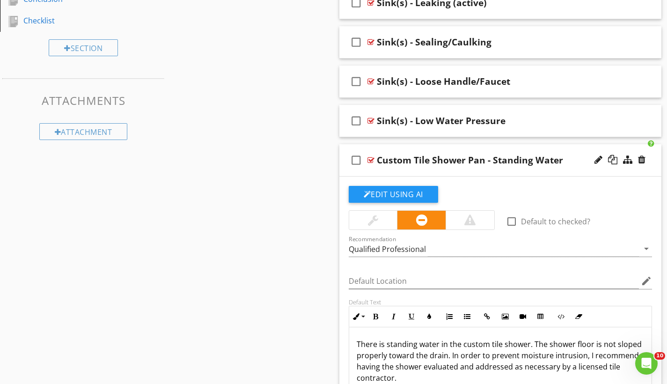
click at [410, 161] on div "Custom Tile Shower Pan - Standing Water" at bounding box center [470, 160] width 186 height 11
click at [410, 161] on input "Custom Tile Shower Pan - Standing Water" at bounding box center [491, 161] width 228 height 15
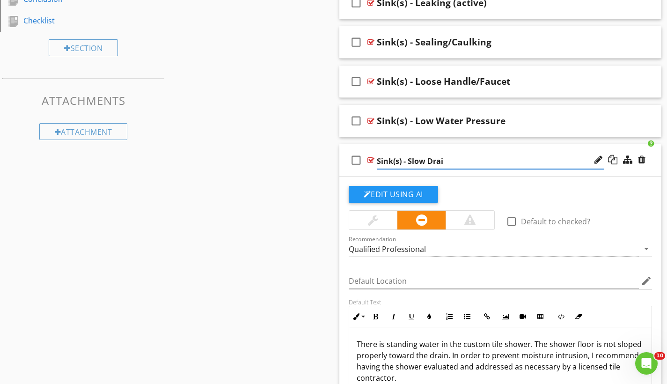
type input "Sink(s) - Slow Drain"
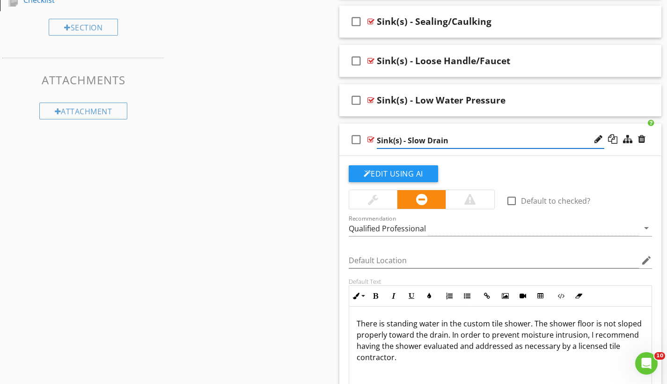
scroll to position [829, 0]
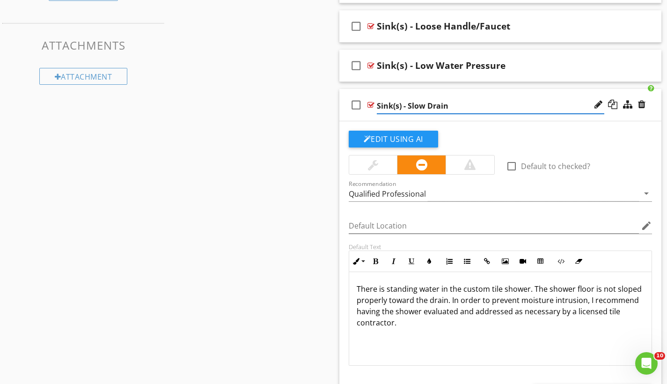
click at [364, 287] on p "There is standing water in the custom tile shower. The shower floor is not slop…" at bounding box center [501, 305] width 288 height 45
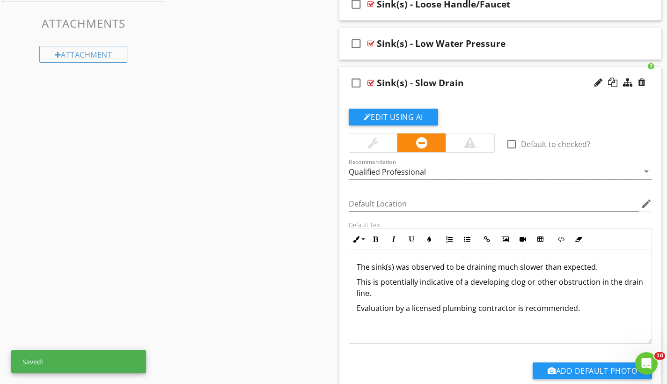
scroll to position [866, 0]
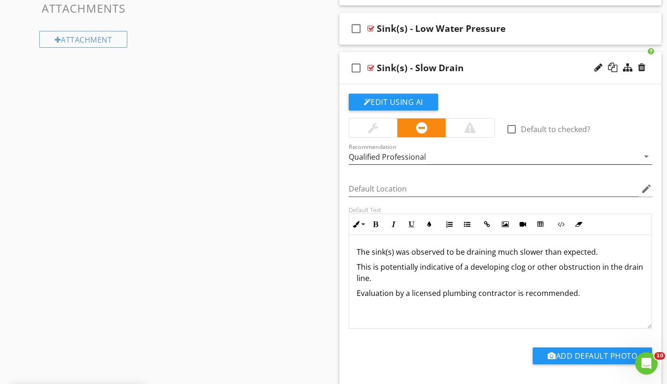
click at [377, 155] on div "Qualified Professional" at bounding box center [387, 157] width 77 height 8
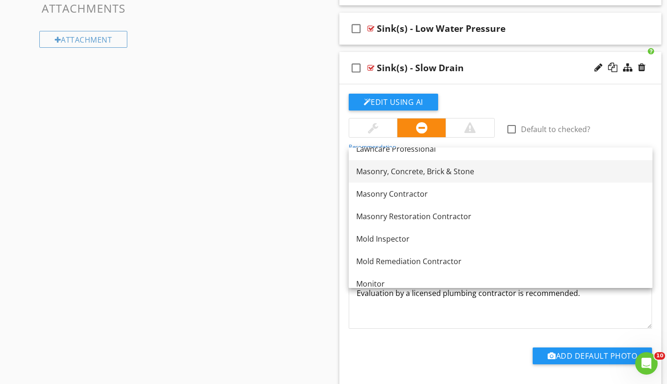
scroll to position [966, 0]
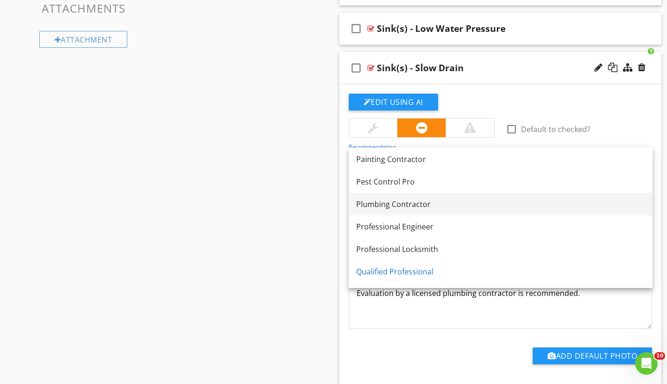
click at [401, 205] on div "Plumbing Contractor" at bounding box center [500, 204] width 289 height 11
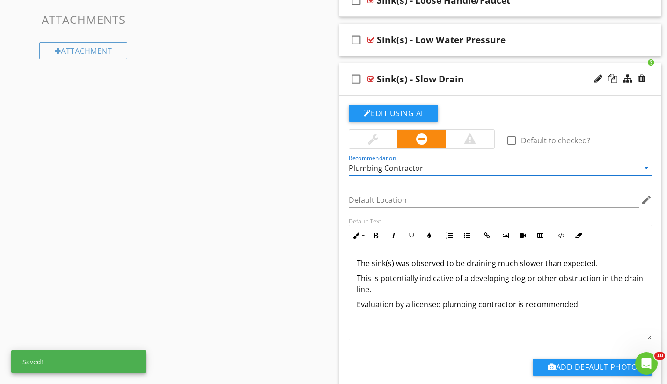
scroll to position [827, 0]
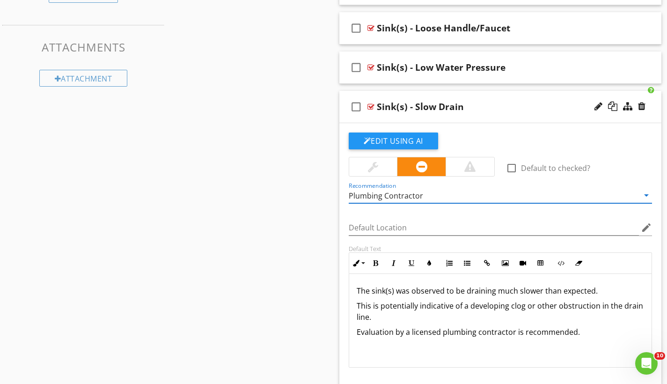
click at [416, 93] on div "check_box_outline_blank Sink(s) - Slow Drain" at bounding box center [501, 107] width 323 height 32
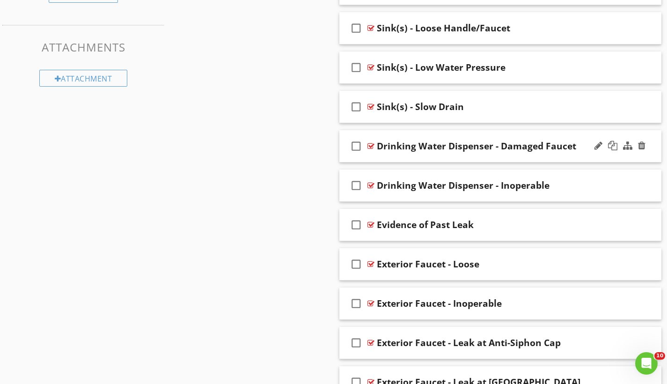
click at [399, 135] on div "check_box_outline_blank Drinking Water Dispenser - Damaged Faucet" at bounding box center [501, 146] width 323 height 32
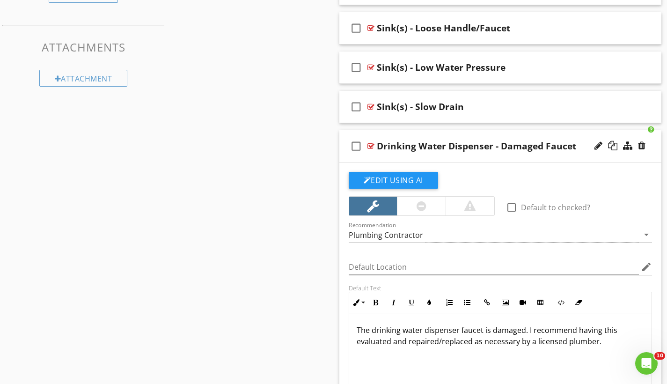
click at [403, 145] on div "Drinking Water Dispenser - Damaged Faucet" at bounding box center [476, 145] width 199 height 11
click at [403, 145] on input "Drinking Water Dispenser - Damaged Faucet" at bounding box center [491, 147] width 228 height 15
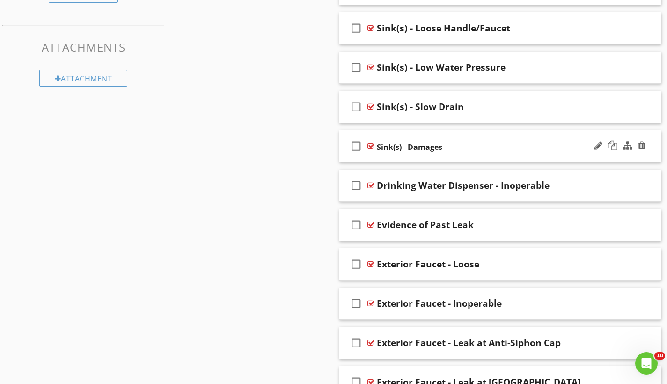
type input "Sink(s) - Damages"
click at [413, 131] on div "check_box_outline_blank Sink(s) - Damages" at bounding box center [501, 146] width 323 height 32
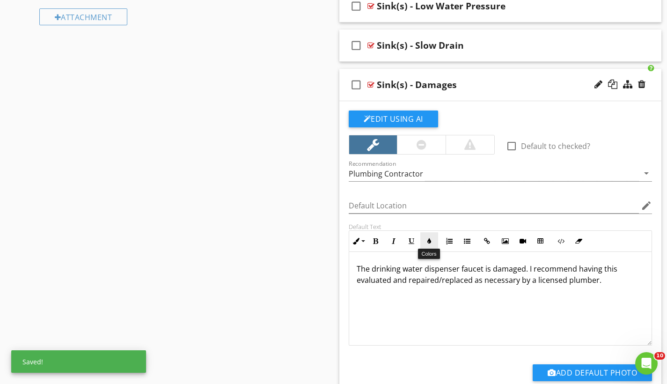
scroll to position [0, 0]
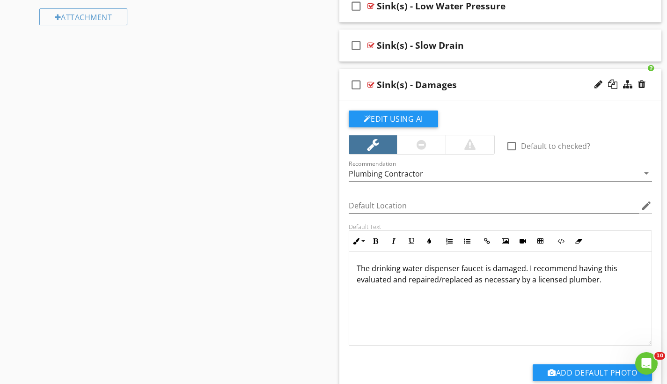
click at [367, 269] on p "The drinking water dispenser faucet is damaged. I recommend having this evaluat…" at bounding box center [501, 274] width 288 height 22
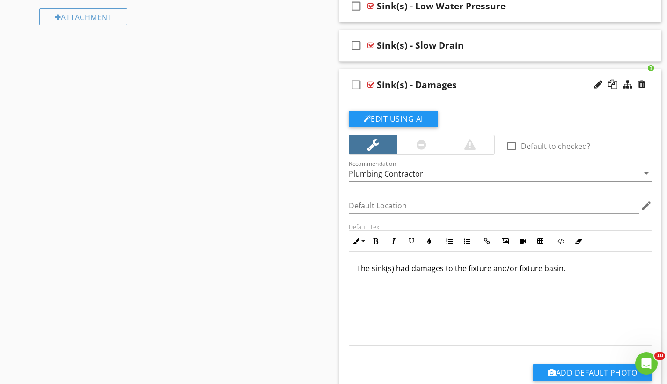
click at [488, 268] on p "The sink(s) had damages to the fixture and/or fixture basin." at bounding box center [501, 268] width 288 height 11
click at [614, 267] on p "The sink(s) had damages to the fixture components and/or fixture basin." at bounding box center [501, 268] width 288 height 11
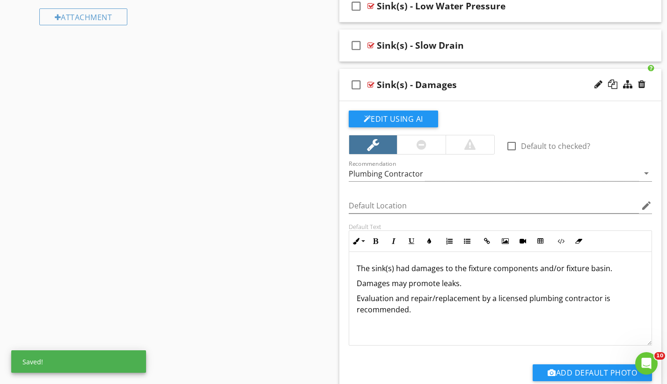
click at [361, 282] on p "Damages may promote leaks." at bounding box center [501, 283] width 288 height 11
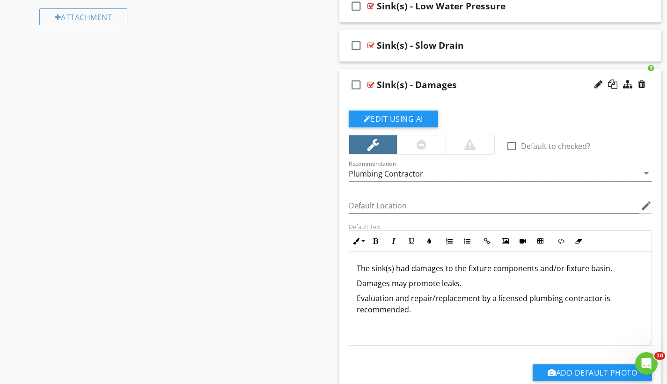
click at [402, 282] on p "Damages may promote leaks." at bounding box center [501, 283] width 288 height 11
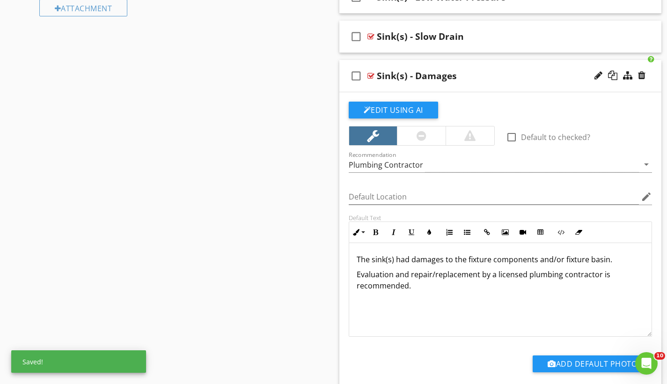
scroll to position [907, 0]
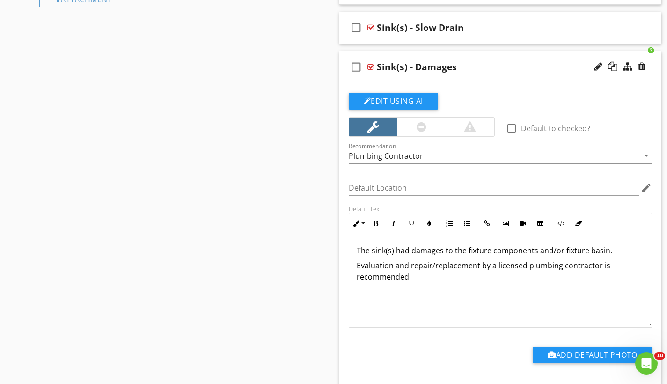
click at [412, 128] on div at bounding box center [421, 127] width 49 height 19
click at [416, 58] on div "check_box_outline_blank Sink(s) - Damages" at bounding box center [501, 67] width 323 height 32
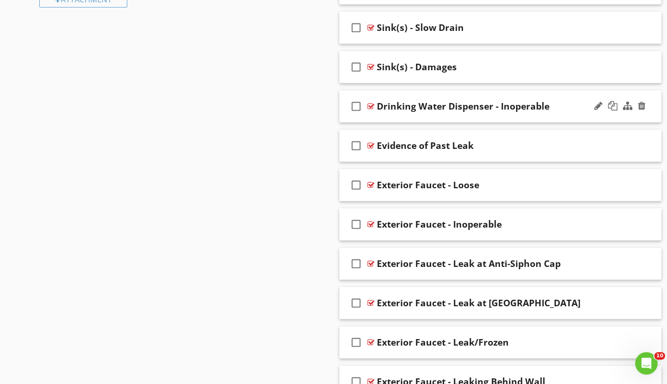
click at [422, 95] on div "check_box_outline_blank Drinking Water Dispenser - Inoperable" at bounding box center [501, 106] width 323 height 32
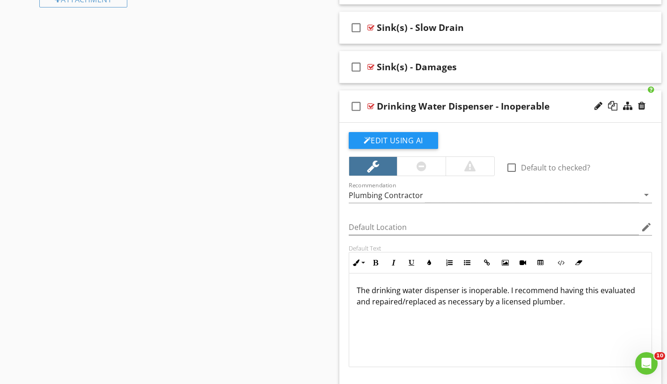
click at [421, 105] on div "Drinking Water Dispenser - Inoperable" at bounding box center [463, 106] width 173 height 11
click at [421, 105] on input "Drinking Water Dispenser - Inoperable" at bounding box center [491, 107] width 228 height 15
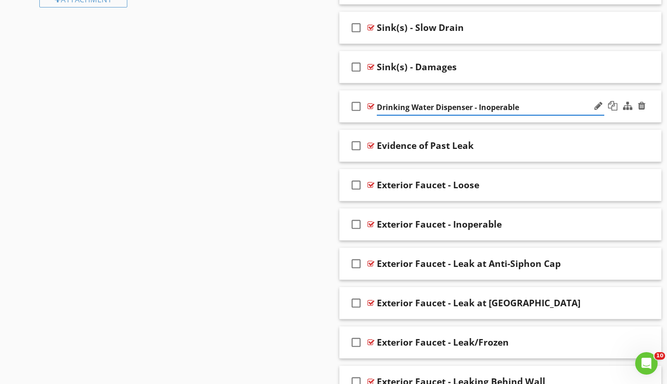
type input "S"
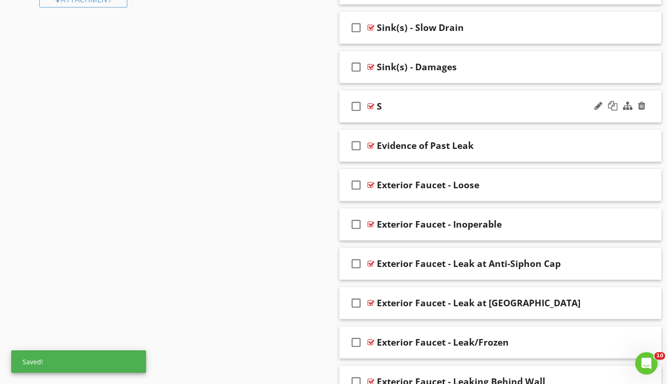
click at [400, 94] on div "check_box_outline_blank S" at bounding box center [501, 106] width 323 height 32
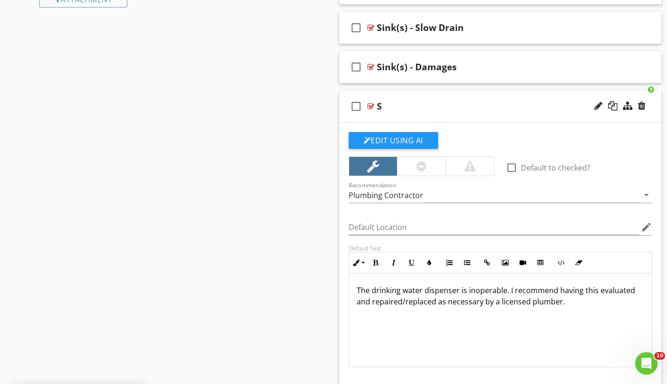
click at [386, 103] on div "S" at bounding box center [491, 106] width 228 height 11
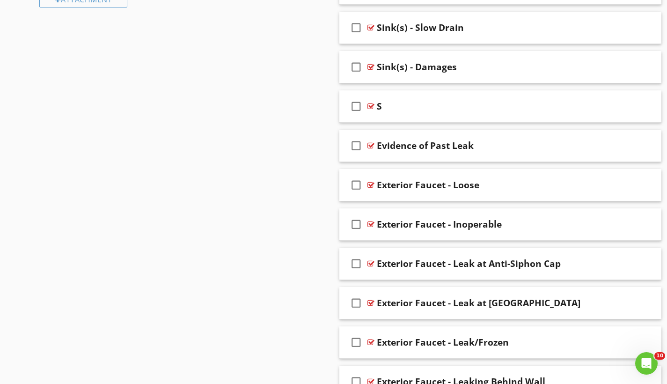
click at [385, 105] on div "S" at bounding box center [491, 106] width 228 height 11
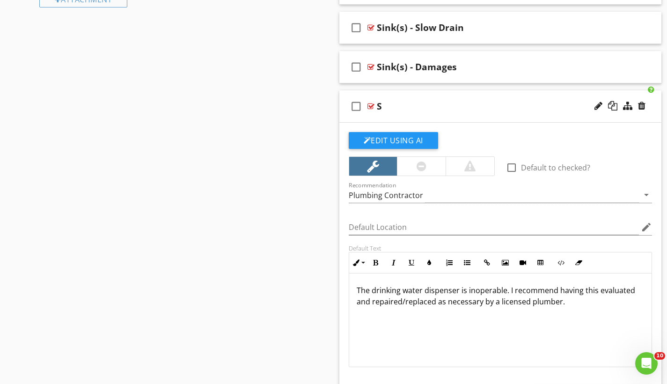
click at [382, 104] on div "S" at bounding box center [491, 106] width 228 height 11
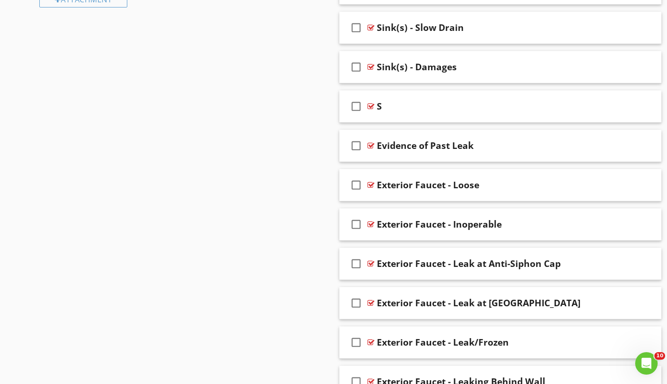
click at [381, 105] on div "S" at bounding box center [379, 106] width 5 height 11
type input "Sink(s) - Basin Not Secured"
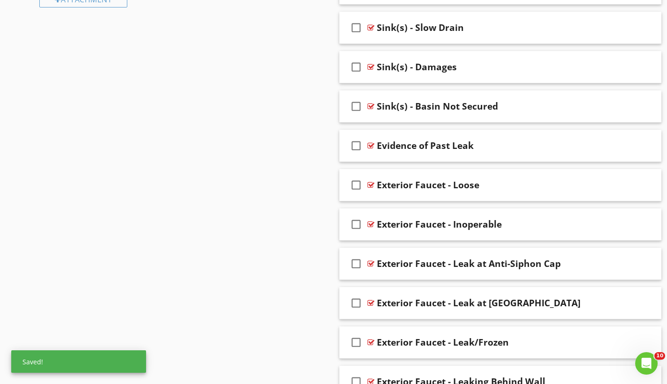
click at [415, 97] on div "check_box_outline_blank Sink(s) - Basin Not Secured" at bounding box center [501, 106] width 323 height 32
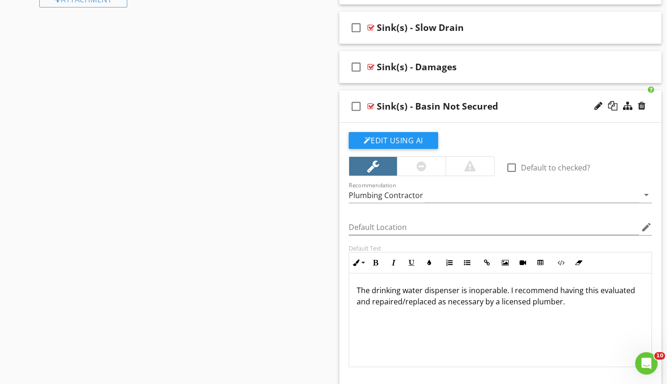
click at [360, 287] on p "The drinking water dispenser is inoperable. I recommend having this evaluated a…" at bounding box center [501, 296] width 288 height 22
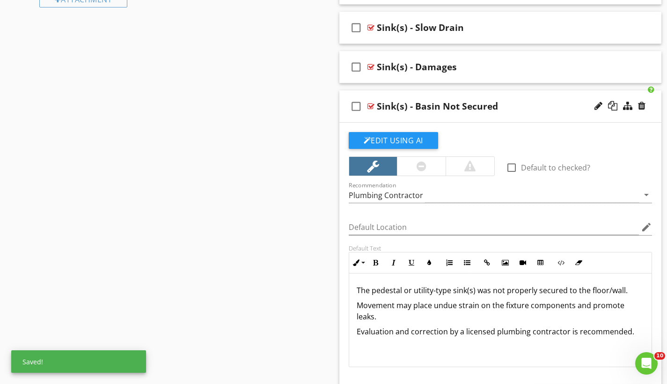
click at [420, 166] on div at bounding box center [422, 166] width 10 height 11
click at [421, 91] on div "check_box_outline_blank Sink(s) - Basin Not Secured" at bounding box center [501, 106] width 323 height 32
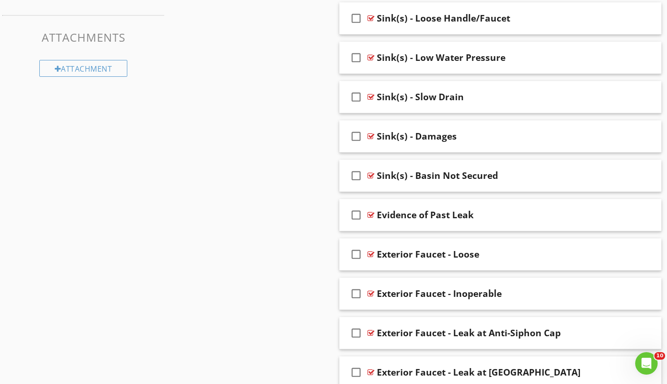
scroll to position [855, 0]
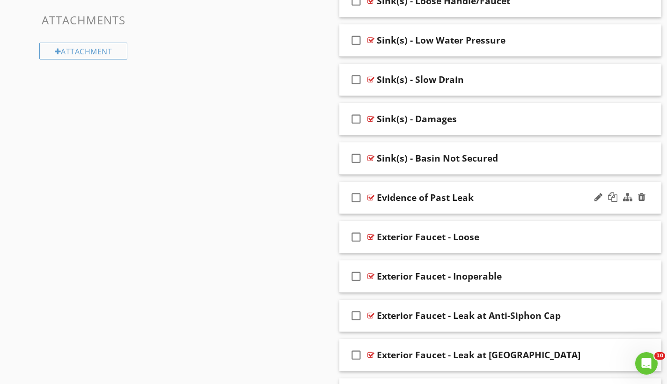
click at [415, 185] on div "check_box_outline_blank Evidence of Past Leak" at bounding box center [501, 198] width 323 height 32
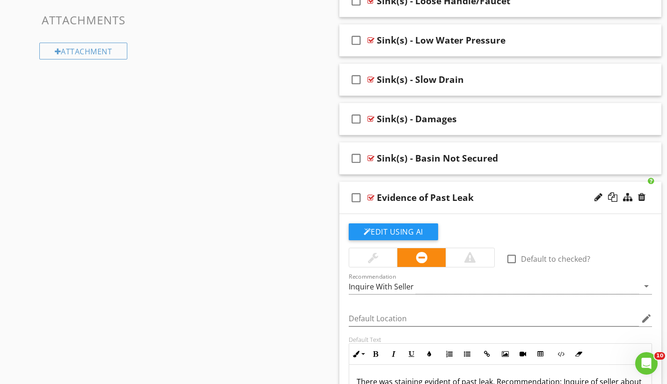
click at [428, 184] on div "check_box_outline_blank Evidence of Past Leak" at bounding box center [501, 198] width 323 height 32
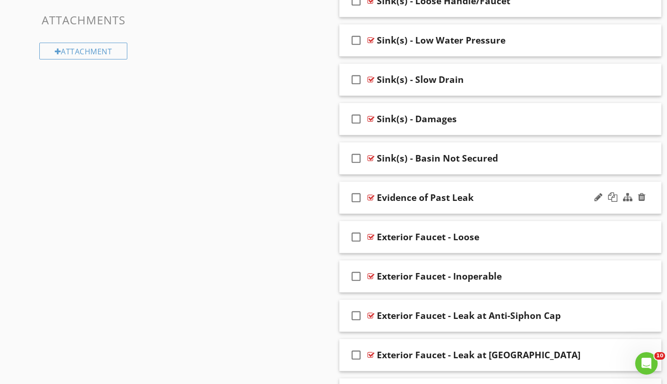
click at [426, 186] on div "check_box_outline_blank Evidence of Past Leak" at bounding box center [501, 198] width 323 height 32
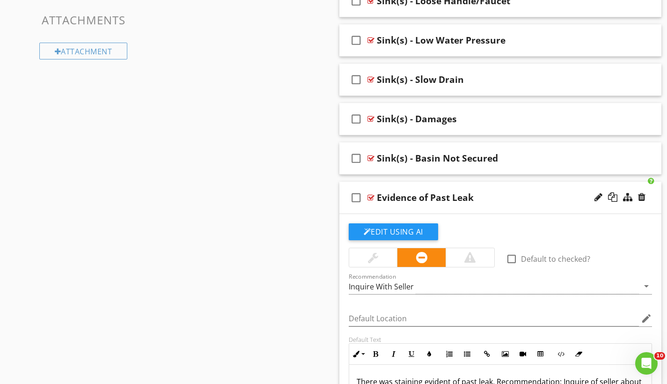
click at [421, 197] on div "Evidence of Past Leak" at bounding box center [425, 197] width 97 height 11
click at [421, 197] on input "Evidence of Past Leak" at bounding box center [491, 198] width 228 height 15
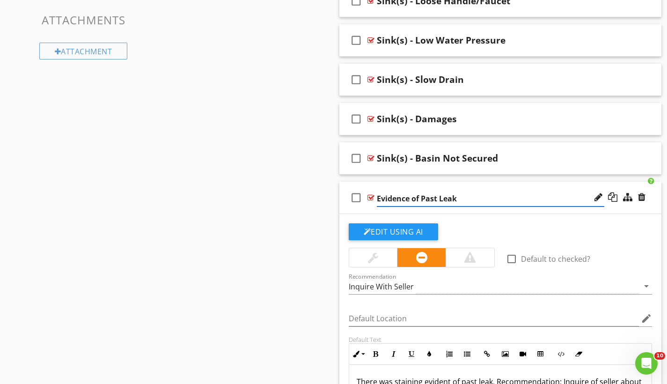
click at [421, 197] on input "Evidence of Past Leak" at bounding box center [491, 198] width 228 height 15
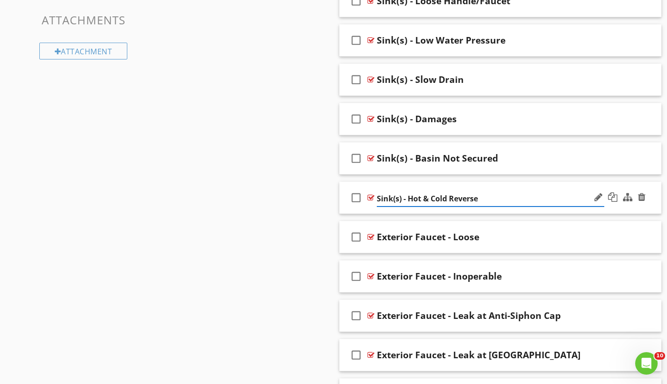
type input "Sink(s) - Hot & Cold Reversed"
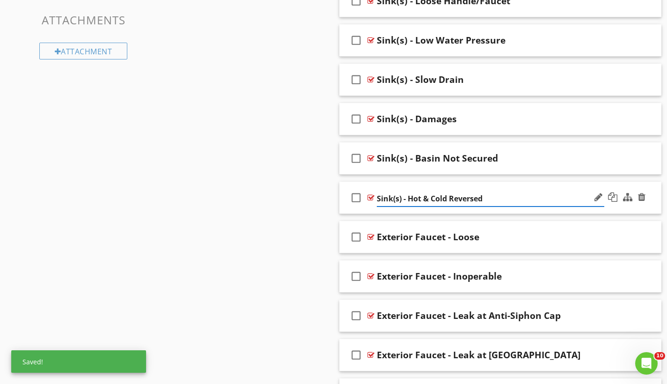
click at [417, 185] on div "check_box_outline_blank Sink(s) - Hot & Cold Reversed" at bounding box center [501, 198] width 323 height 32
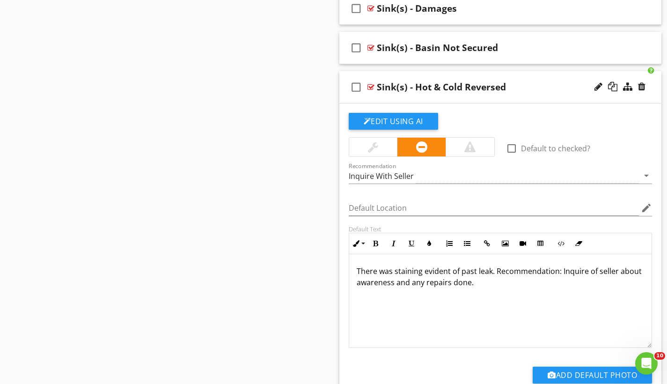
scroll to position [0, 0]
click at [411, 178] on div "Inquire With Seller" at bounding box center [381, 176] width 65 height 8
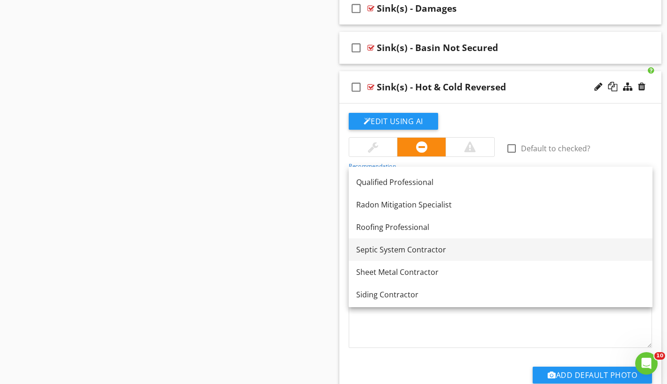
scroll to position [994, 0]
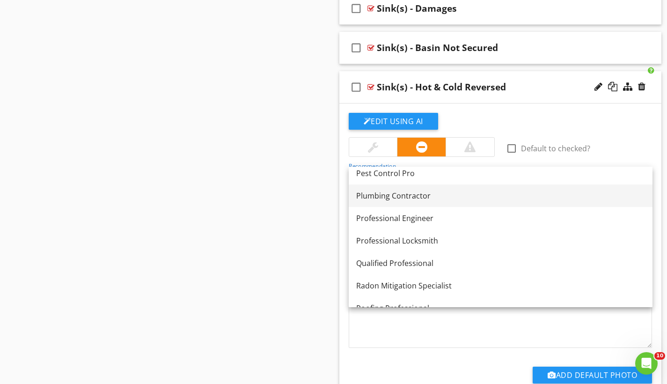
click at [396, 200] on div "Plumbing Contractor" at bounding box center [500, 195] width 289 height 11
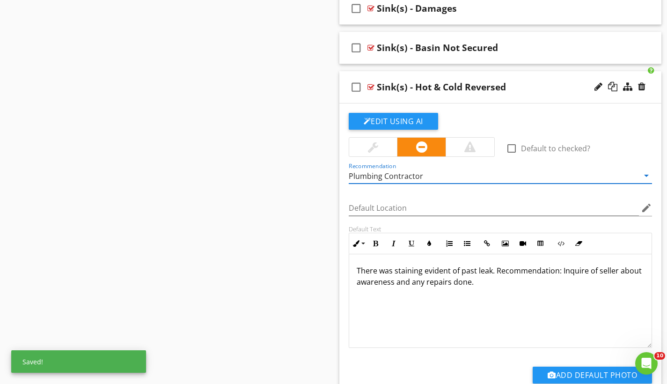
click at [388, 269] on p "There was staining evident of past leak. Recommendation: Inquire of seller abou…" at bounding box center [501, 276] width 288 height 22
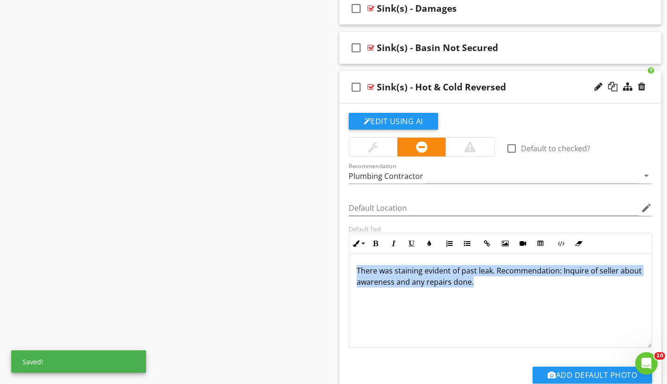
click at [388, 269] on p "There was staining evident of past leak. Recommendation: Inquire of seller abou…" at bounding box center [501, 276] width 288 height 22
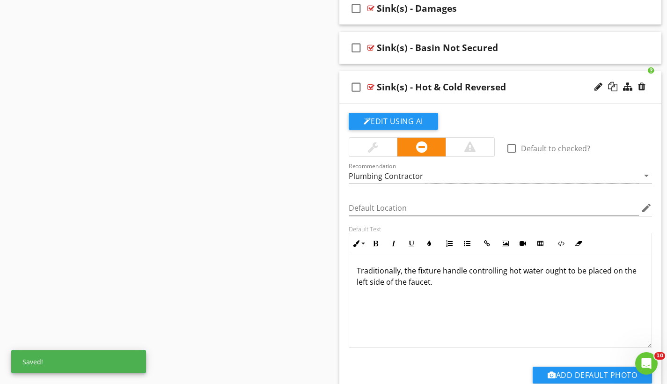
click at [357, 267] on p "Traditionally, the fixture handle controlling hot water ought to be placed on t…" at bounding box center [501, 276] width 288 height 22
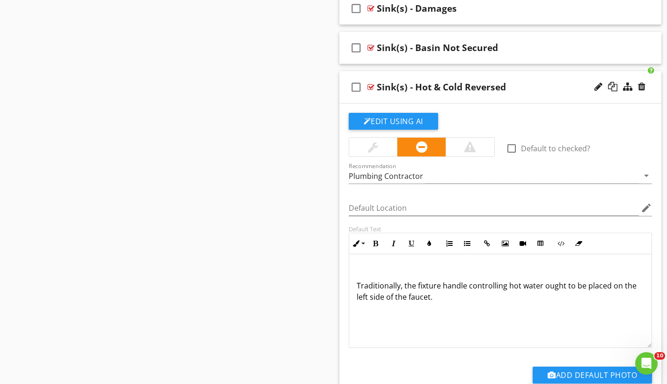
click at [364, 265] on p at bounding box center [501, 270] width 288 height 11
click at [540, 286] on p "Traditionally, the fixture handle controlling hot water ought to be placed on t…" at bounding box center [501, 291] width 288 height 22
click at [497, 294] on p "Traditionally, the fixture handle controlling hot water supply ought to be plac…" at bounding box center [501, 291] width 288 height 22
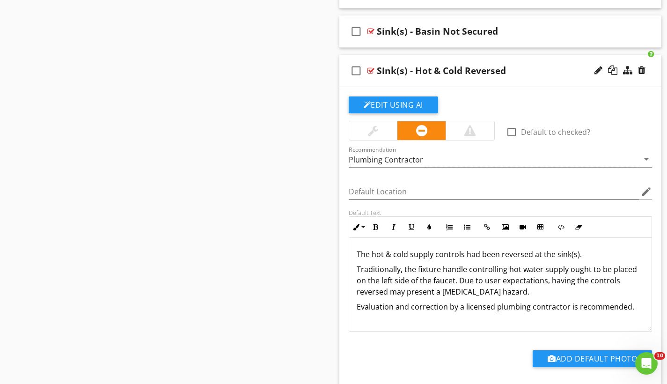
scroll to position [0, 0]
click at [418, 59] on div "check_box_outline_blank Sink(s) - Hot & Cold Reversed" at bounding box center [501, 71] width 323 height 32
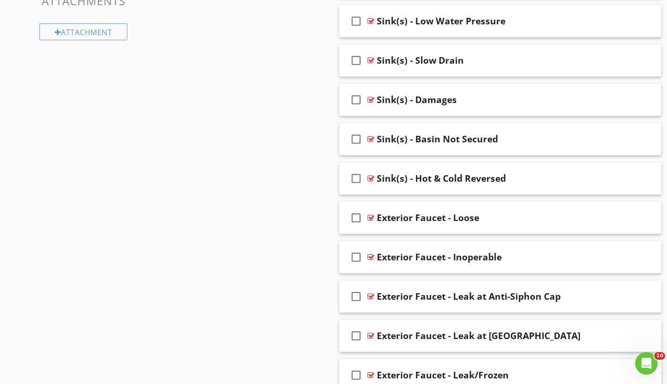
scroll to position [903, 0]
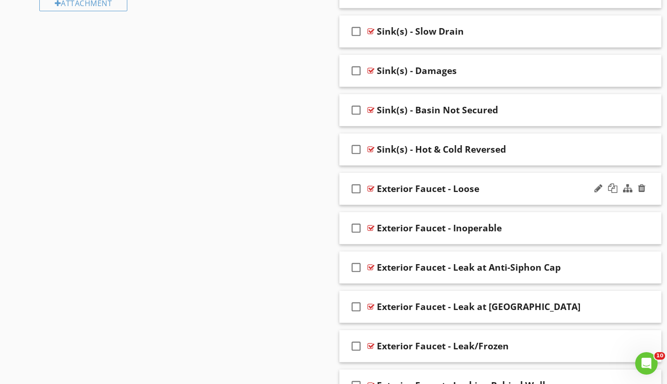
click at [451, 174] on div "check_box_outline_blank Exterior Faucet - Loose" at bounding box center [501, 189] width 323 height 32
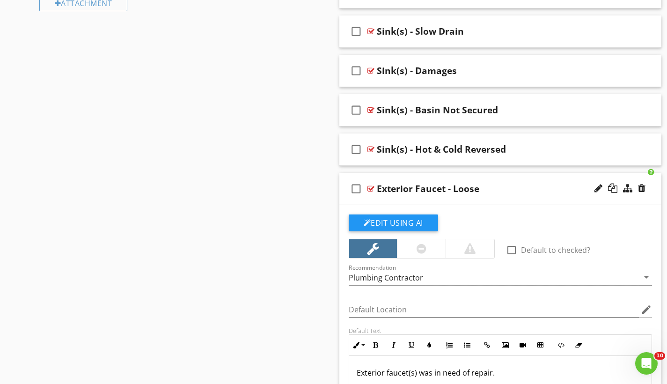
click at [434, 189] on div "Exterior Faucet - Loose" at bounding box center [428, 188] width 103 height 11
click at [434, 189] on input "Exterior Faucet - Loose" at bounding box center [491, 189] width 228 height 15
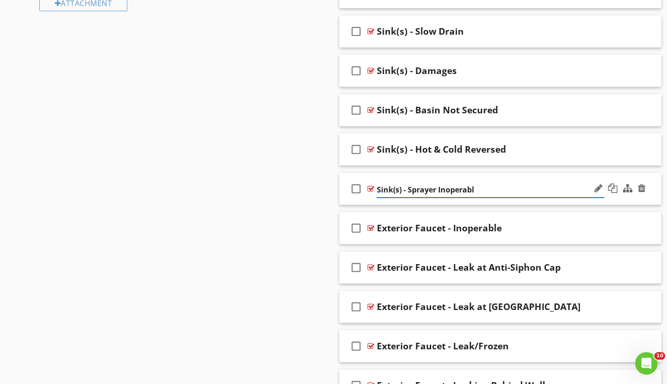
type input "Sink(s) - Sprayer Inoperable"
click at [418, 175] on div "check_box_outline_blank Sink(s) - Sprayer Inoperable" at bounding box center [501, 189] width 323 height 32
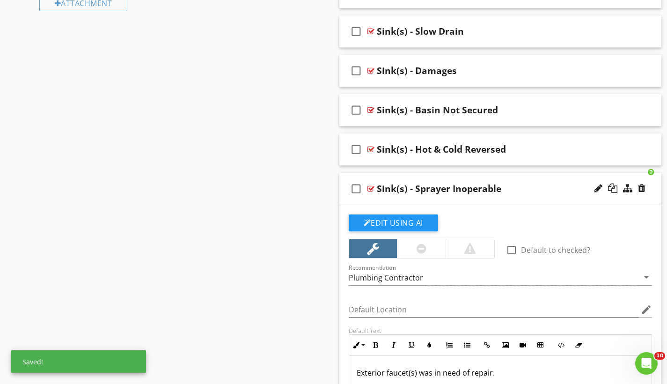
click at [390, 177] on div "check_box_outline_blank Sink(s) - Sprayer Inoperable" at bounding box center [501, 189] width 323 height 32
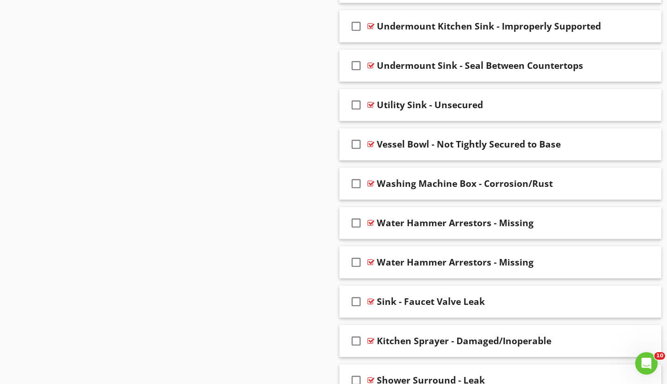
scroll to position [4538, 0]
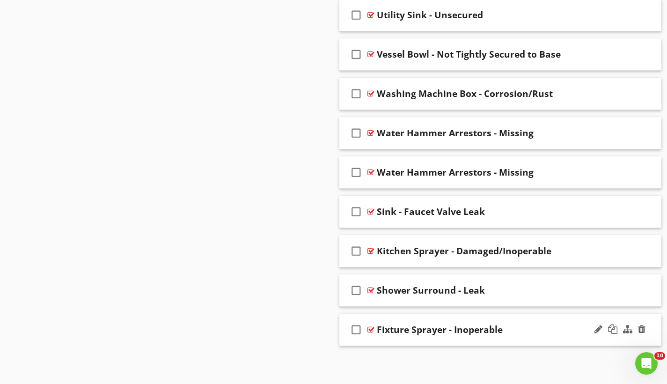
click at [428, 316] on div "check_box_outline_blank Fixture Sprayer - Inoperable" at bounding box center [501, 330] width 323 height 32
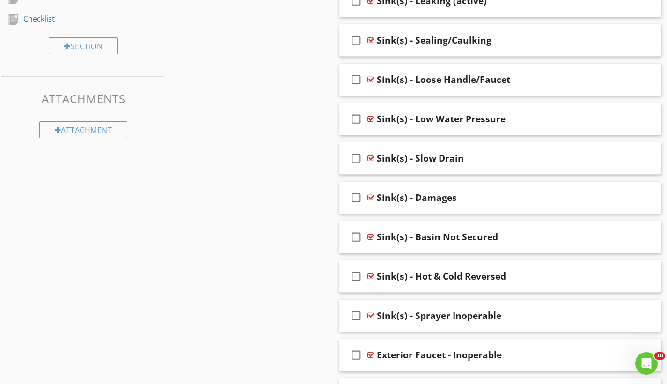
scroll to position [871, 0]
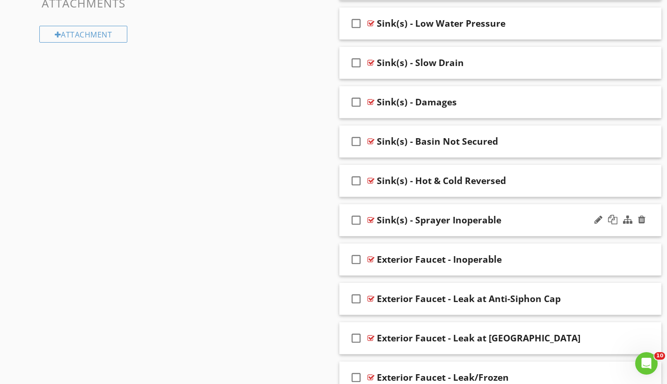
click at [443, 209] on div "check_box_outline_blank Sink(s) - Sprayer Inoperable" at bounding box center [501, 220] width 323 height 32
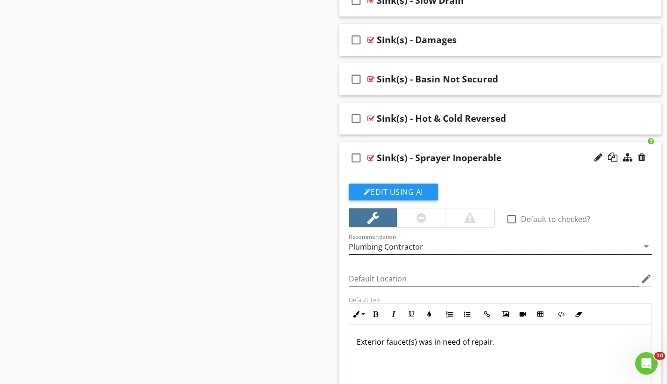
scroll to position [995, 0]
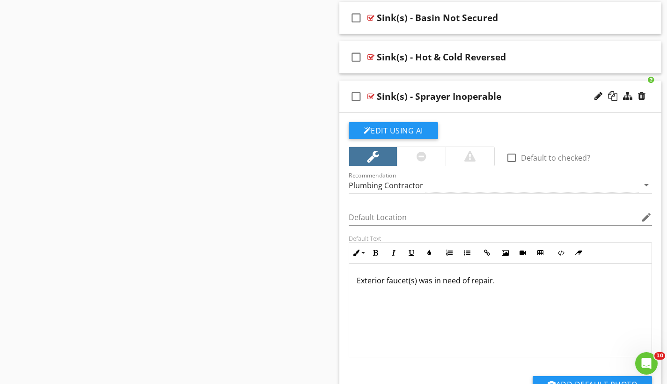
click at [361, 279] on p "Exterior faucet(s) was in need of repair." at bounding box center [501, 280] width 288 height 11
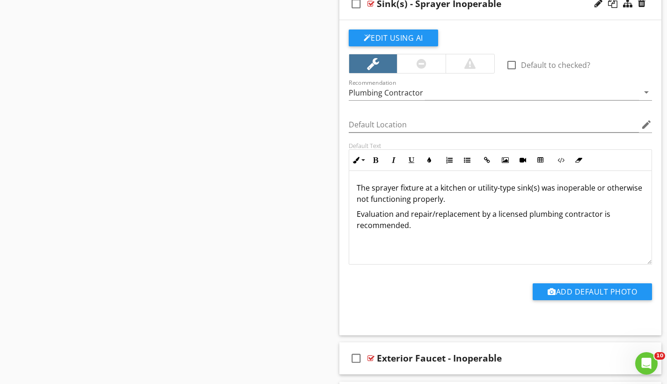
scroll to position [1013, 0]
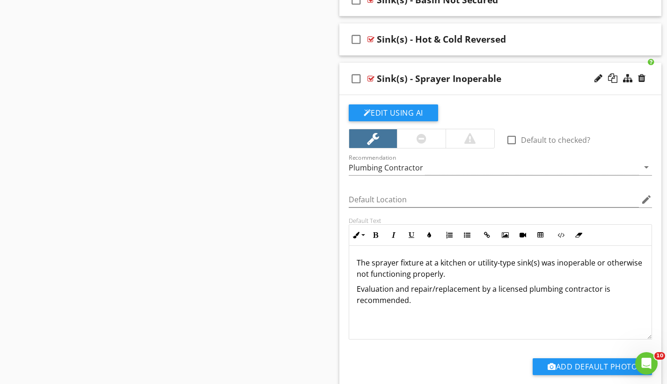
click at [414, 66] on div "check_box_outline_blank Sink(s) - Sprayer Inoperable" at bounding box center [501, 79] width 323 height 32
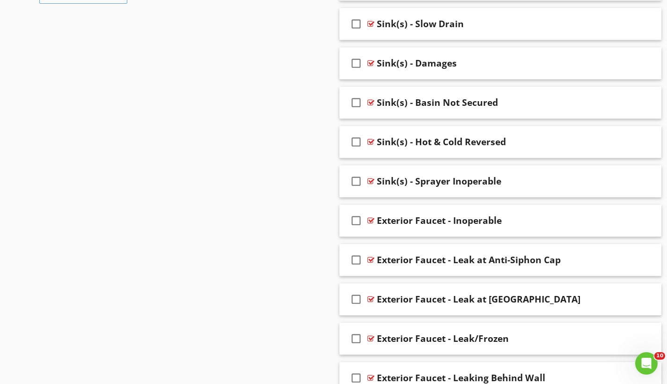
scroll to position [905, 0]
